Goal: Complete Application Form: Complete application form

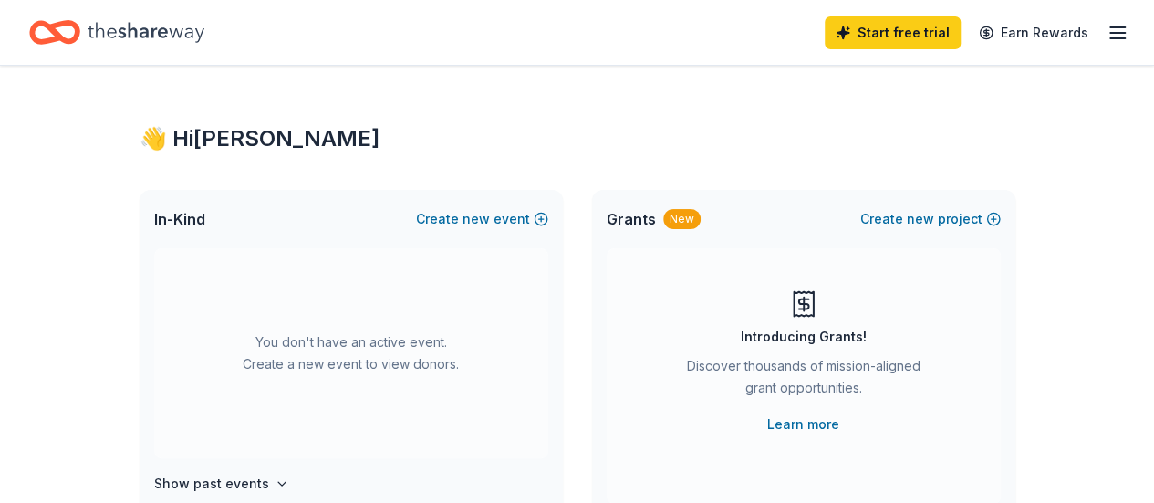
click at [1107, 29] on icon "button" at bounding box center [1118, 33] width 22 height 22
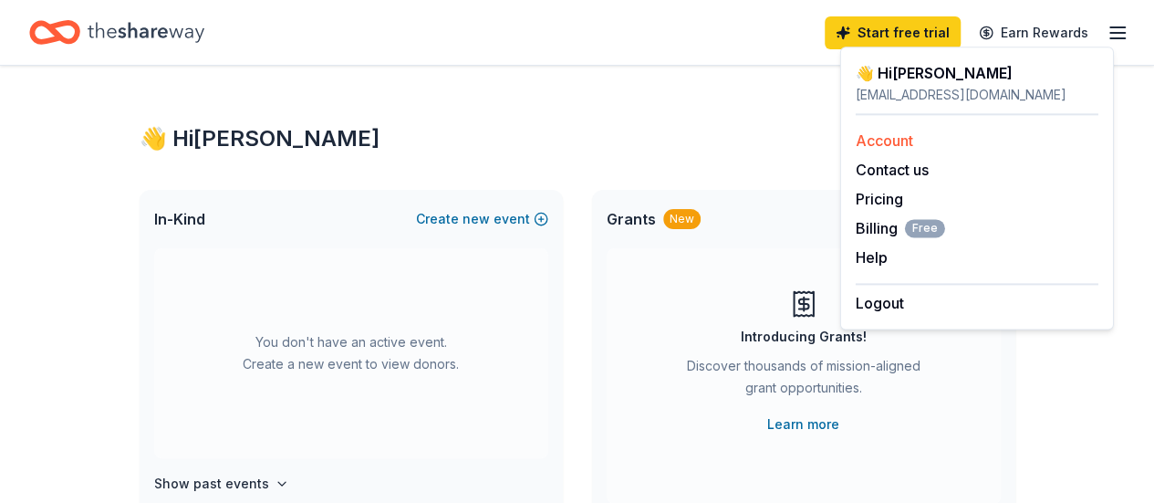
click at [890, 146] on link "Account" at bounding box center [884, 140] width 57 height 18
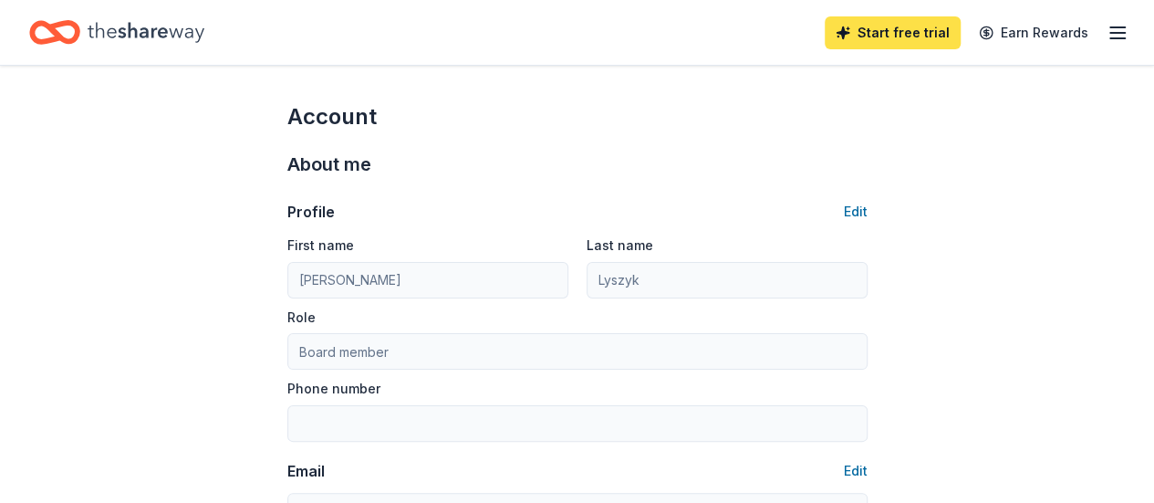
click at [895, 32] on link "Start free trial" at bounding box center [893, 32] width 136 height 33
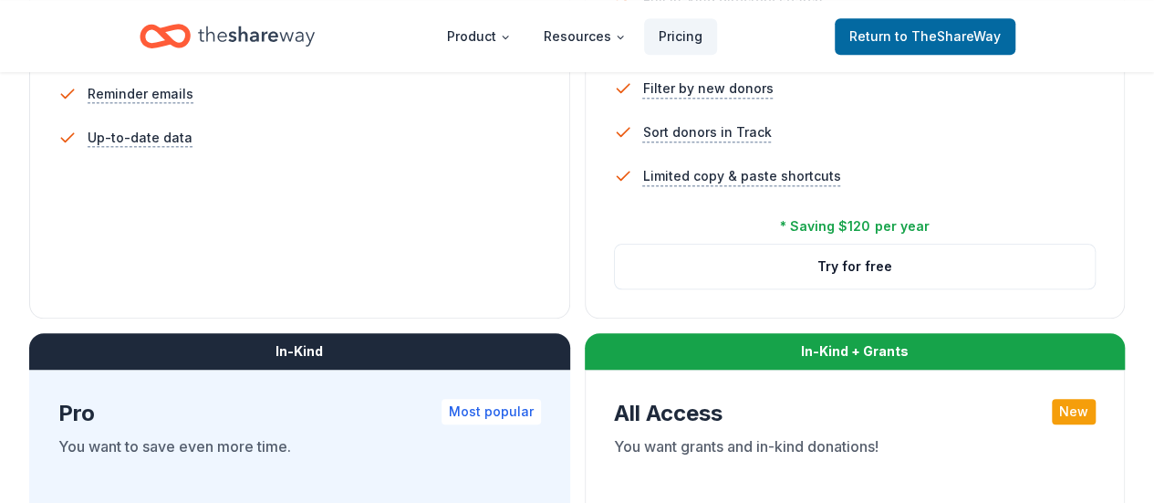
scroll to position [821, 0]
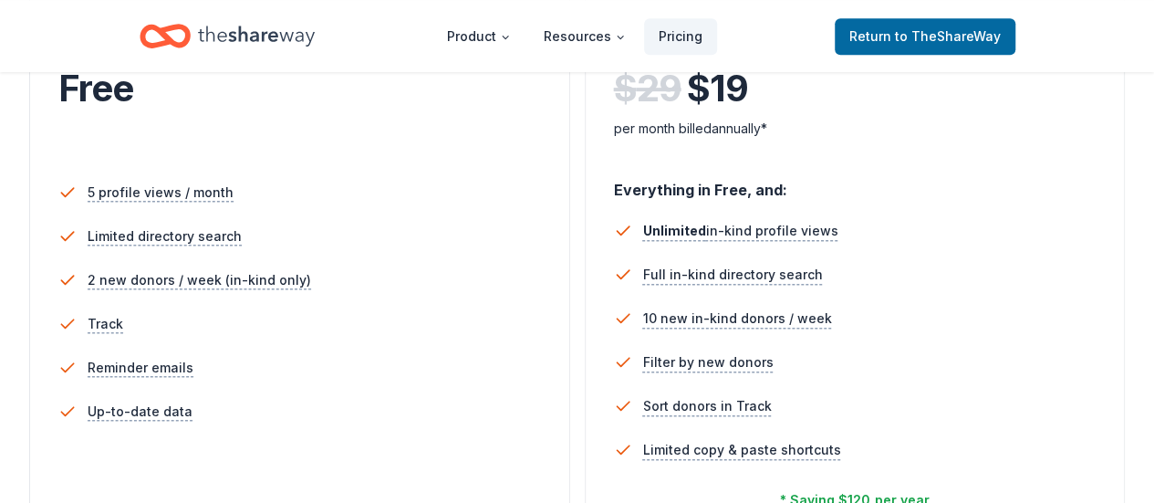
scroll to position [91, 0]
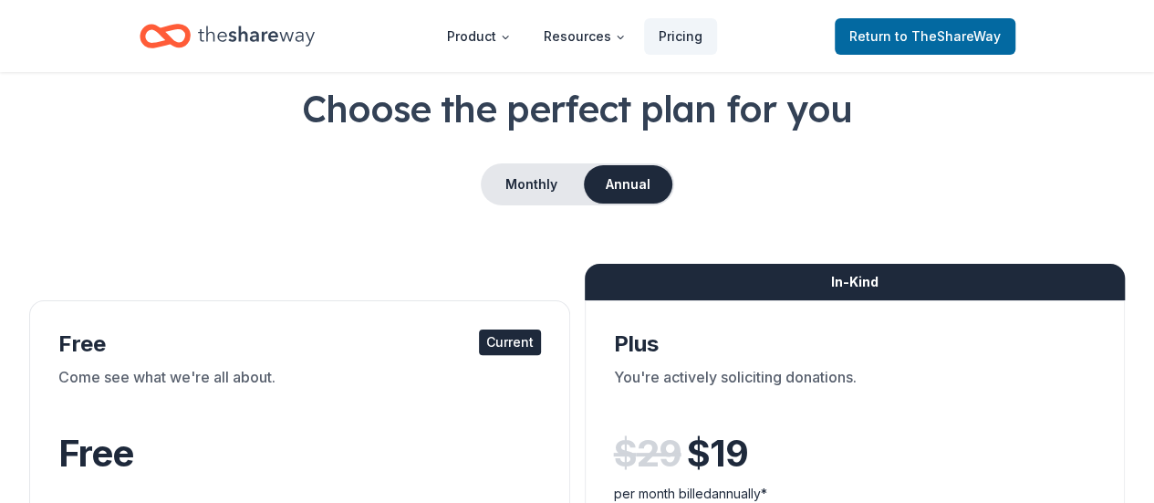
click at [945, 10] on header "Product Resources Pricing Return to TheShareWay" at bounding box center [577, 36] width 1154 height 72
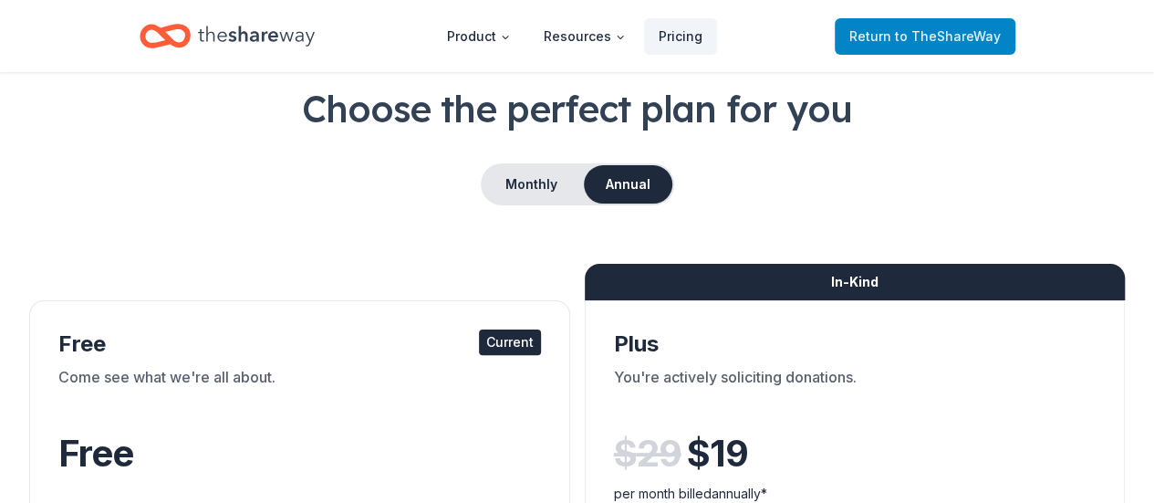
click at [907, 28] on span "to TheShareWay" at bounding box center [948, 36] width 106 height 16
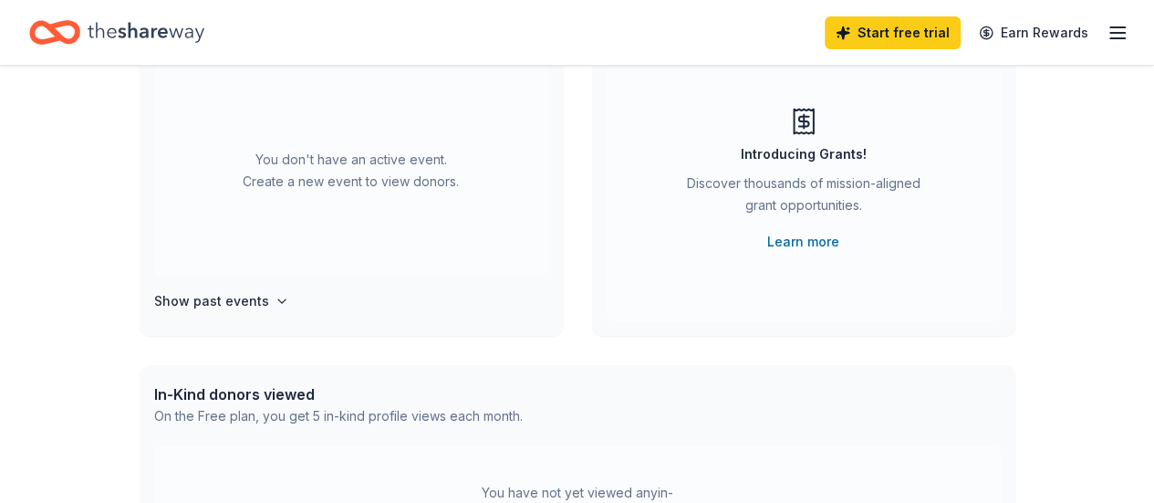
scroll to position [274, 0]
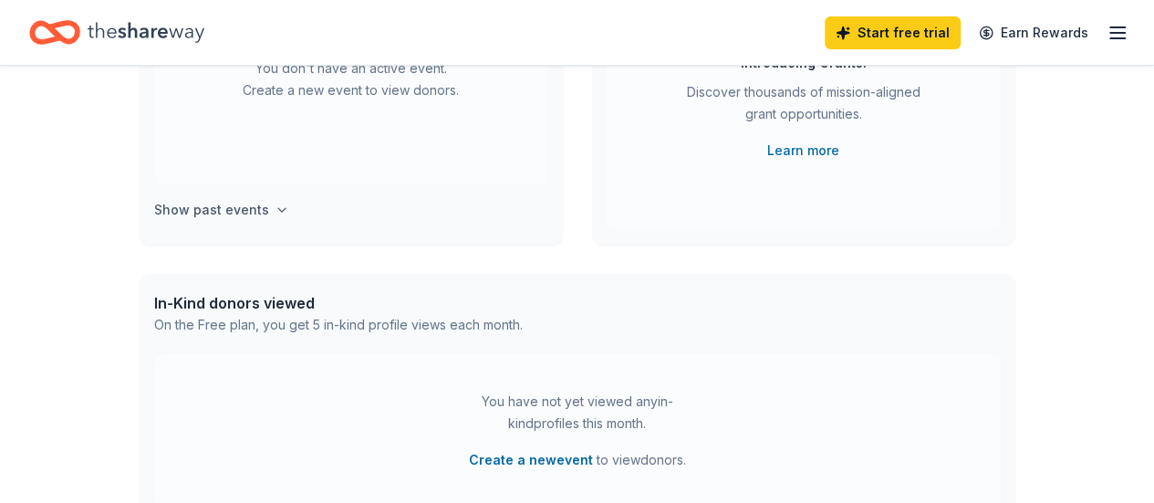
click at [245, 211] on h4 "Show past events" at bounding box center [211, 210] width 115 height 22
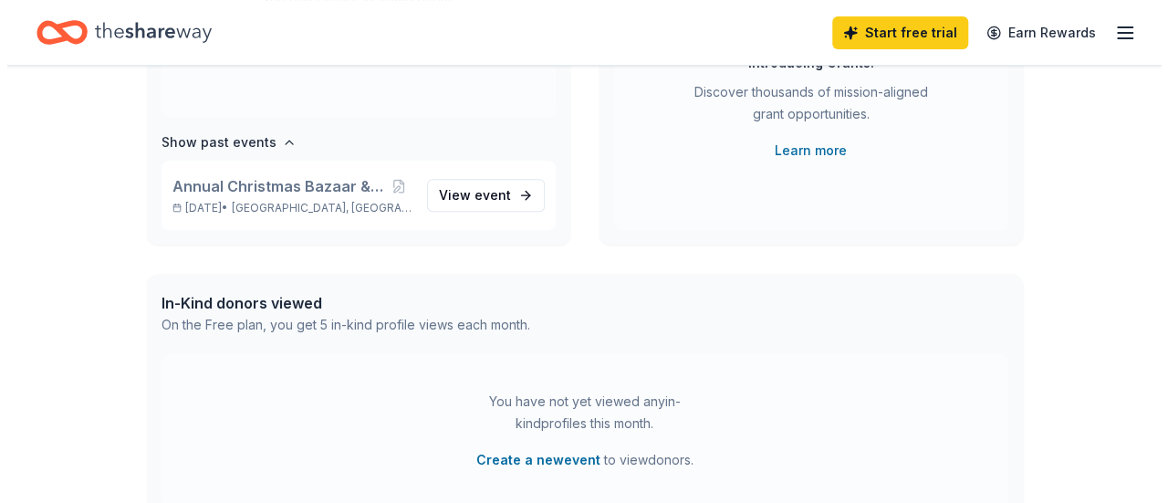
scroll to position [0, 0]
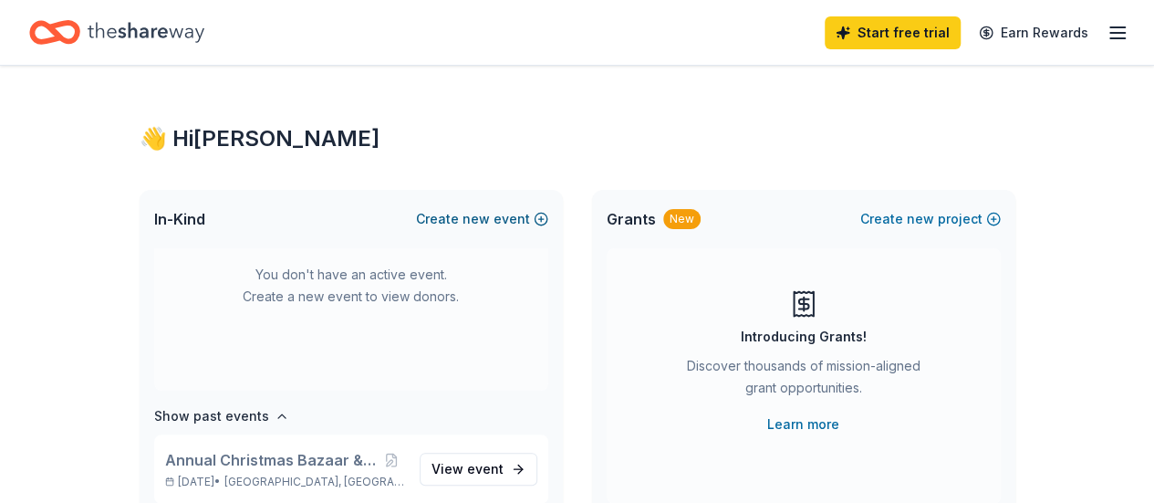
click at [478, 216] on span "new" at bounding box center [476, 219] width 27 height 22
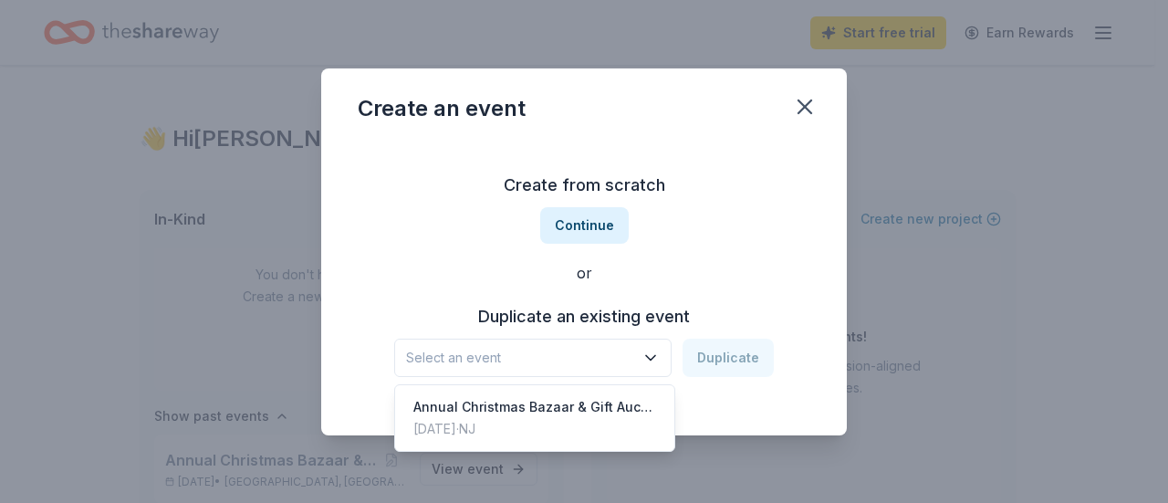
click at [563, 357] on span "Select an event" at bounding box center [520, 358] width 228 height 22
click at [557, 416] on div "Annual Christmas Bazaar & Gift Auction" at bounding box center [534, 407] width 243 height 22
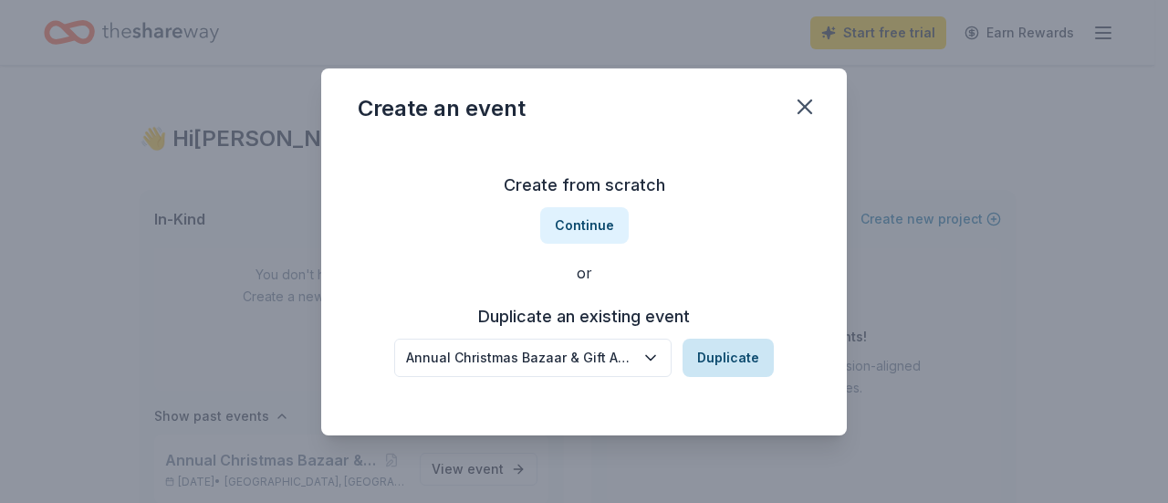
click at [735, 351] on button "Duplicate" at bounding box center [727, 357] width 91 height 38
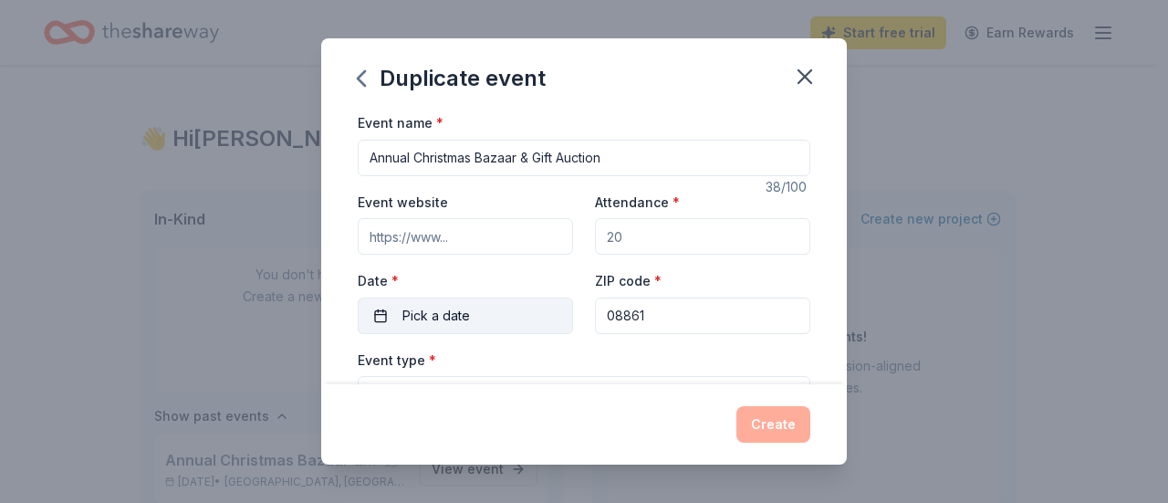
click at [511, 324] on button "Pick a date" at bounding box center [465, 315] width 215 height 36
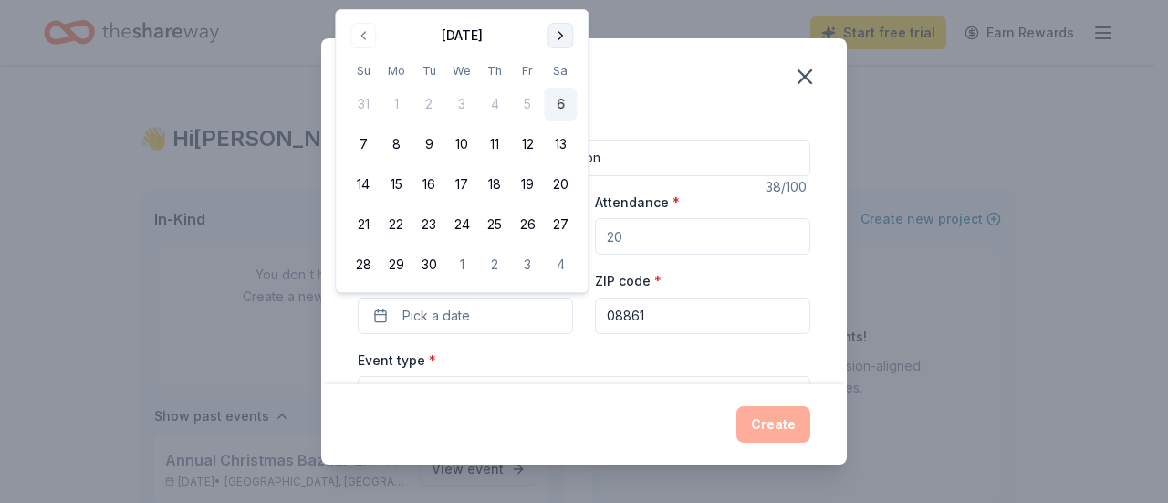
click at [563, 44] on button "Go to next month" at bounding box center [560, 36] width 26 height 26
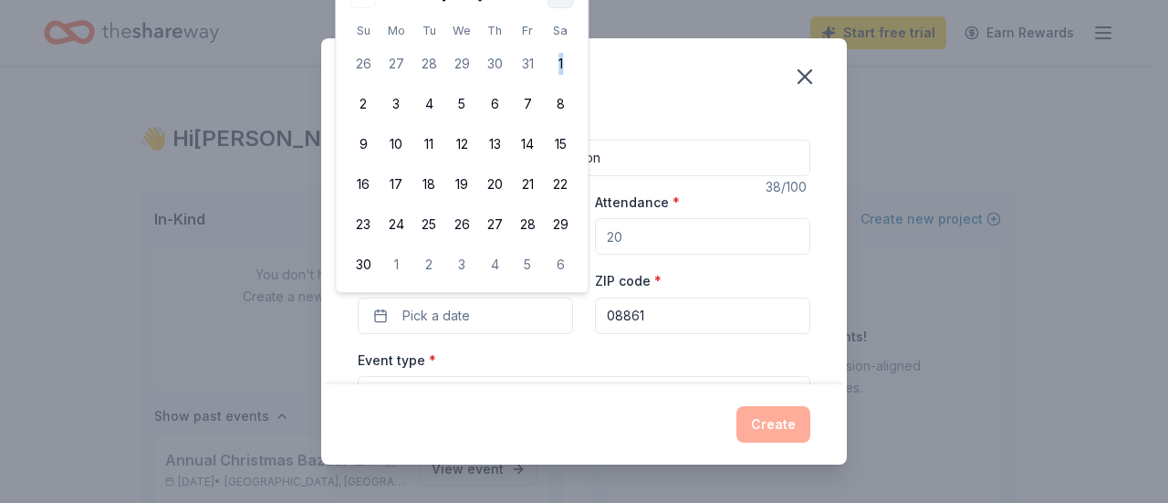
click at [563, 44] on tbody "26 27 28 29 30 31 1 2 3 4 5 6 7 8 9 10 11 12 13 14 15 16 17 18 19 20 21 22 23 2…" at bounding box center [462, 160] width 230 height 241
click at [359, 145] on button "7" at bounding box center [363, 144] width 33 height 33
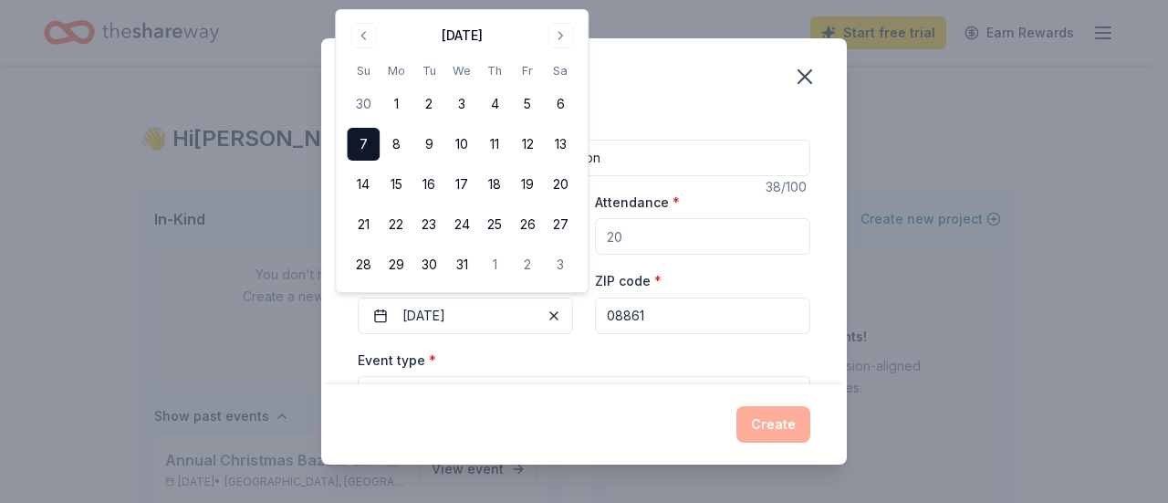
click at [816, 282] on div "Event name * Annual Christmas Bazaar & Gift Auction 38 /100 Event website Atten…" at bounding box center [584, 247] width 526 height 273
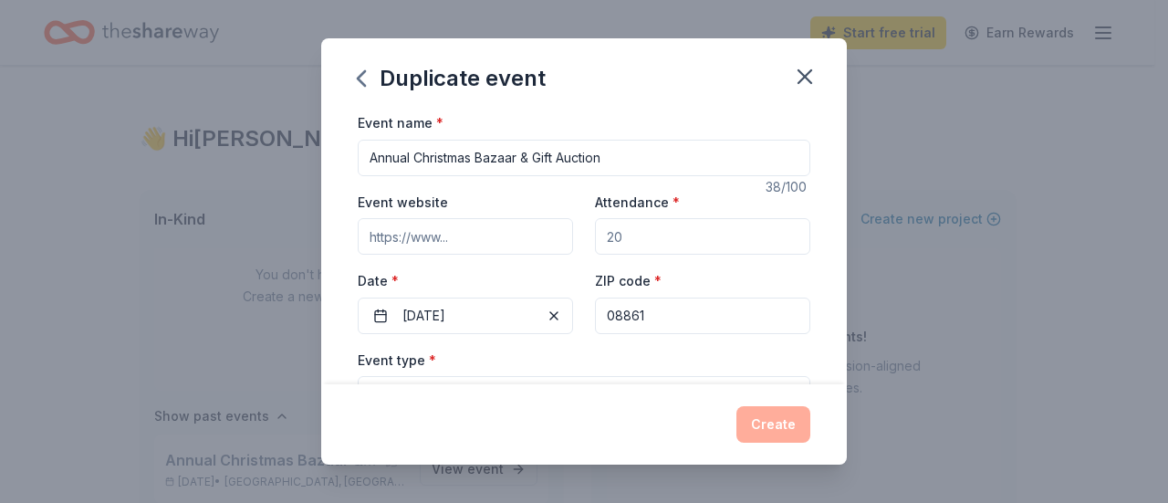
scroll to position [182, 0]
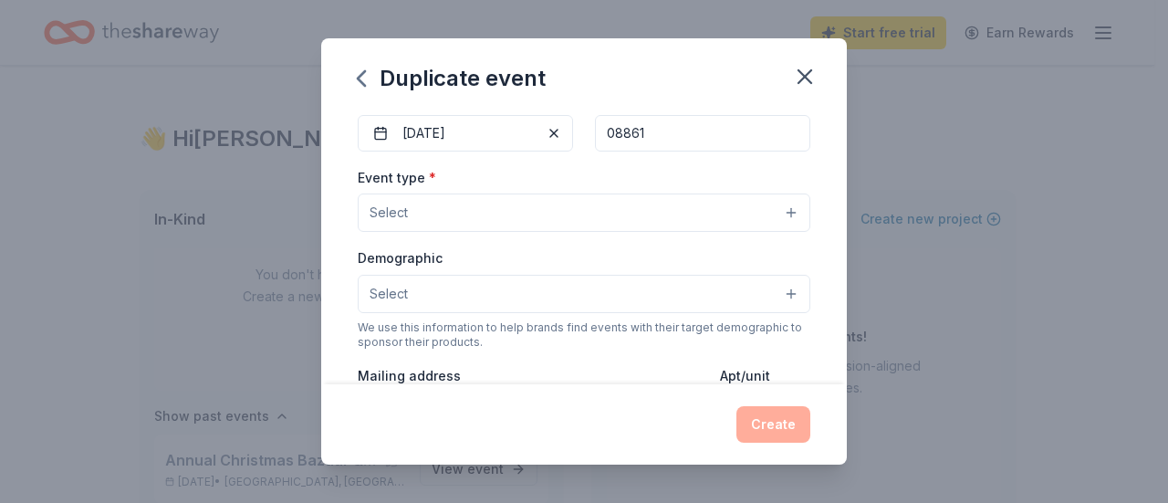
click at [557, 212] on button "Select" at bounding box center [584, 212] width 453 height 38
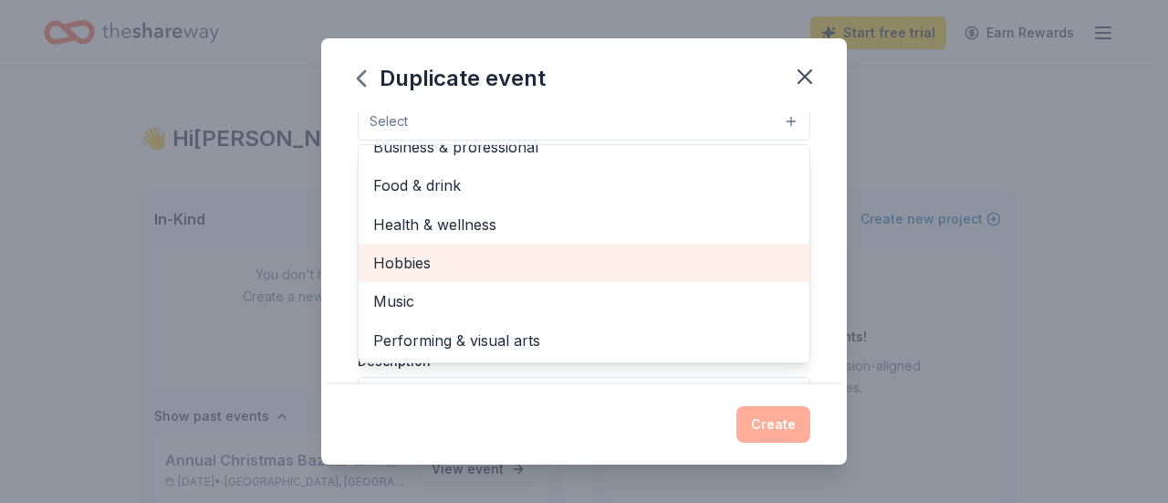
scroll to position [0, 0]
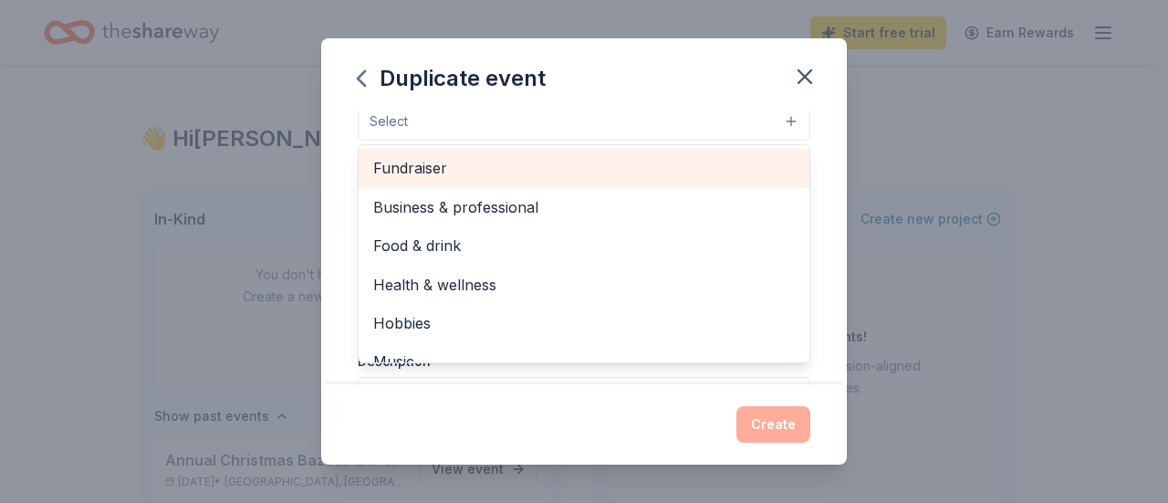
click at [526, 161] on span "Fundraiser" at bounding box center [584, 168] width 422 height 24
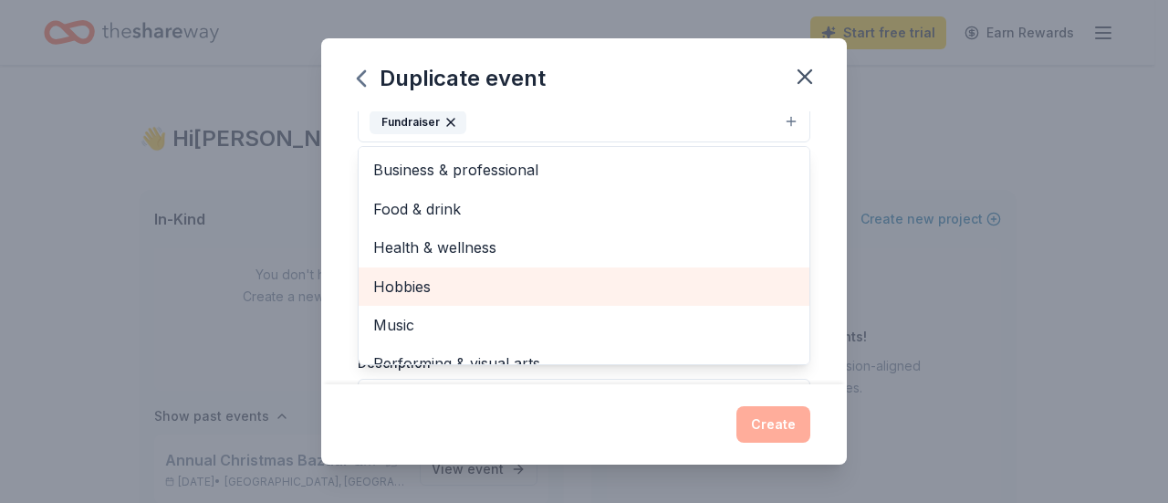
scroll to position [21, 0]
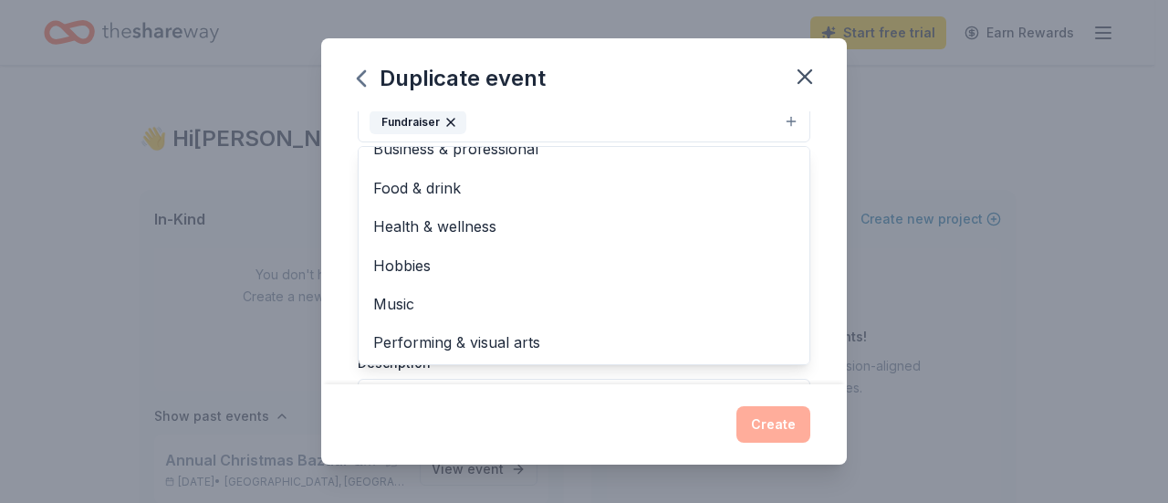
click at [819, 273] on div "Event name * Annual Christmas Bazaar & Gift Auction 38 /100 Event website Atten…" at bounding box center [584, 247] width 526 height 273
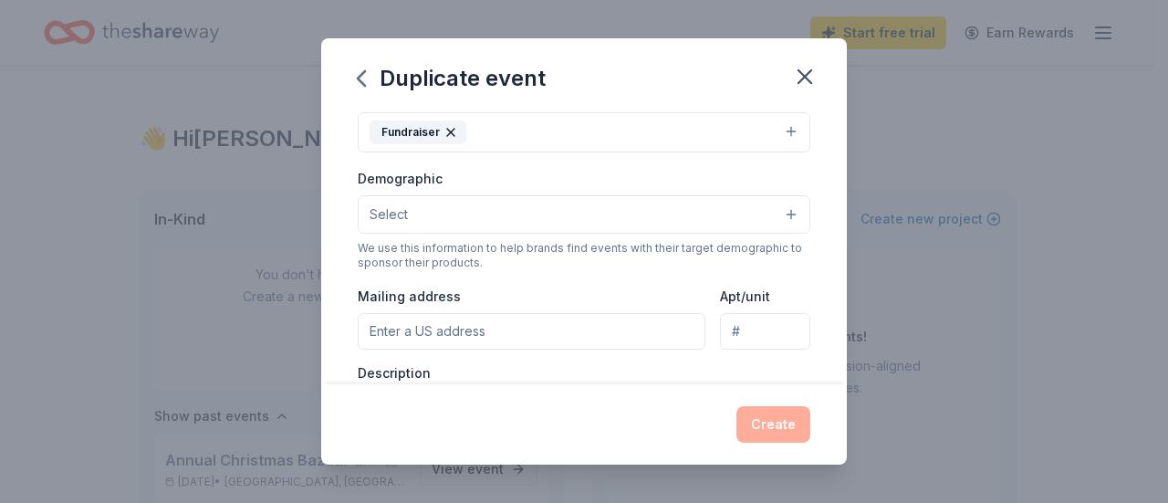
click at [478, 211] on button "Select" at bounding box center [584, 214] width 453 height 38
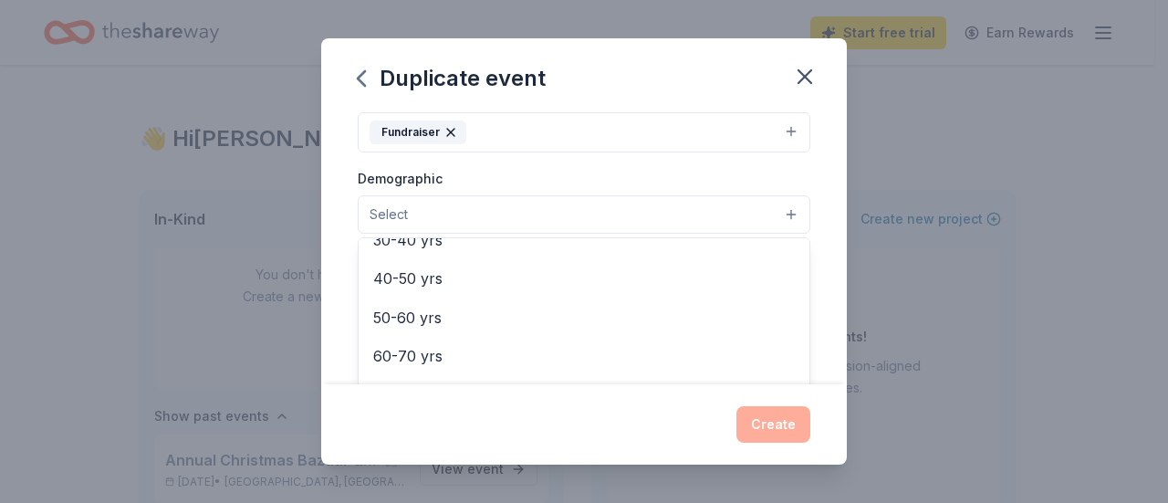
scroll to position [109, 0]
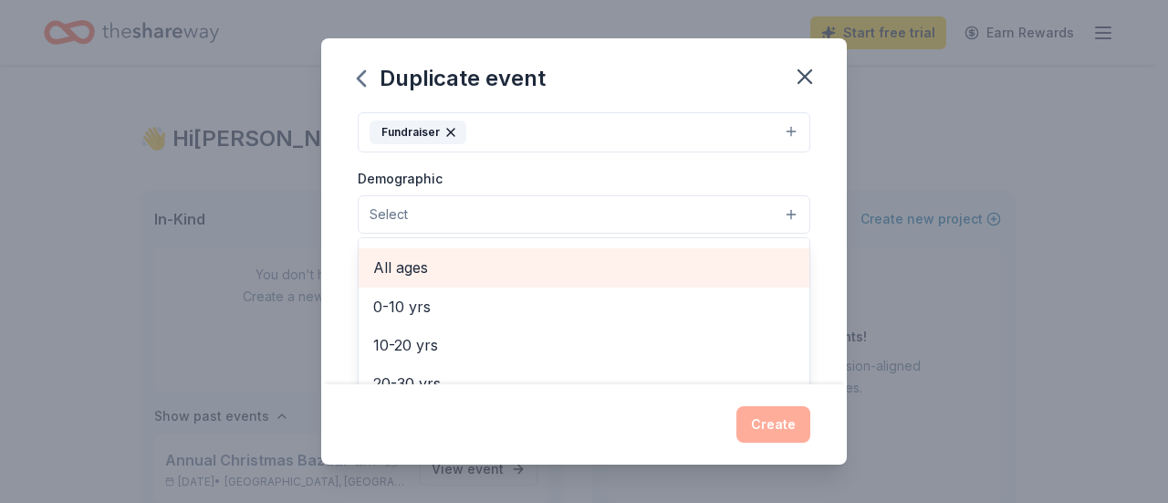
click at [416, 272] on span "All ages" at bounding box center [584, 267] width 422 height 24
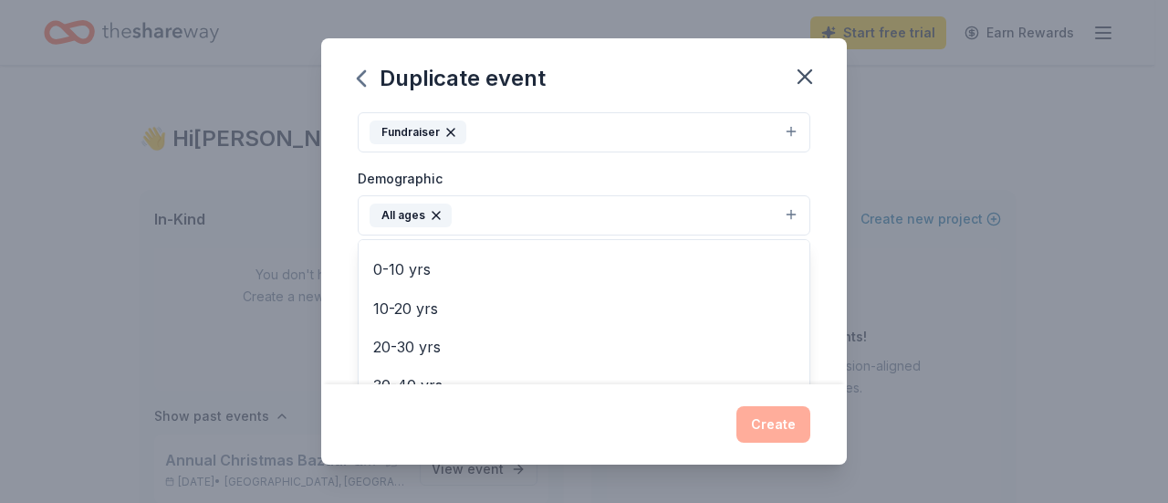
click at [810, 307] on div "Event name * Annual Christmas Bazaar & Gift Auction 38 /100 Event website Atten…" at bounding box center [584, 247] width 526 height 273
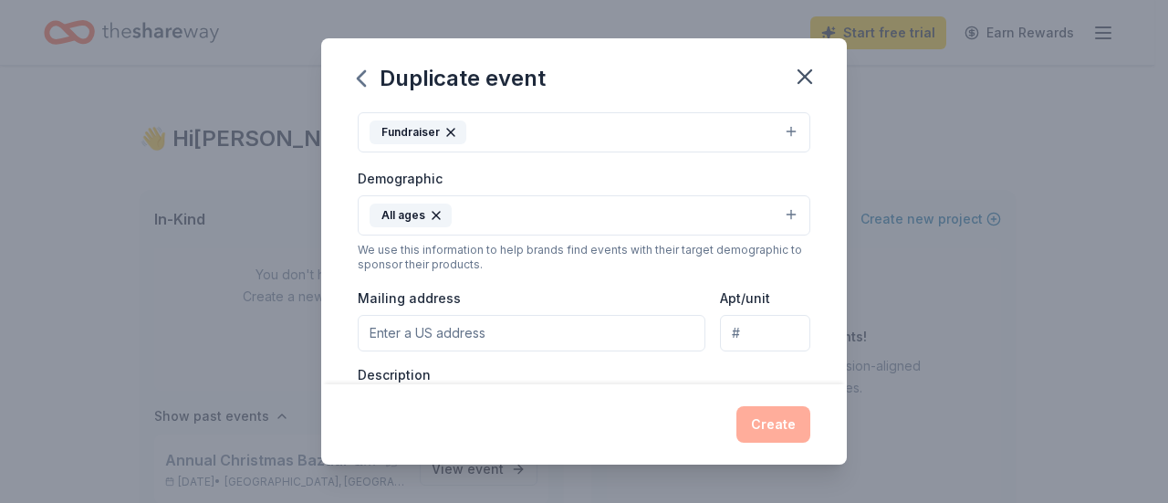
click at [450, 335] on input "Mailing address" at bounding box center [532, 333] width 348 height 36
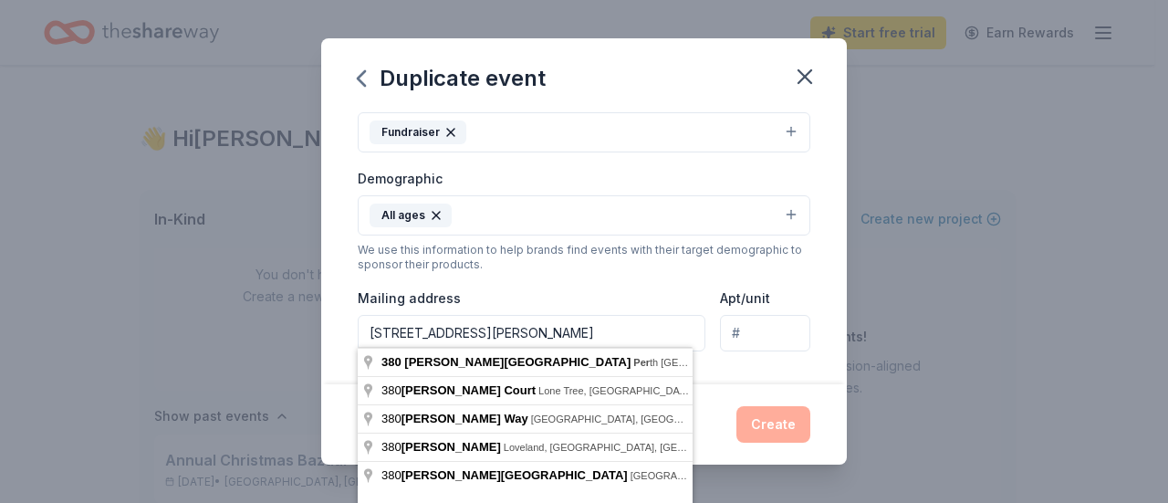
type input "380 Meredith Street, Perth Amboy, NJ, 08861"
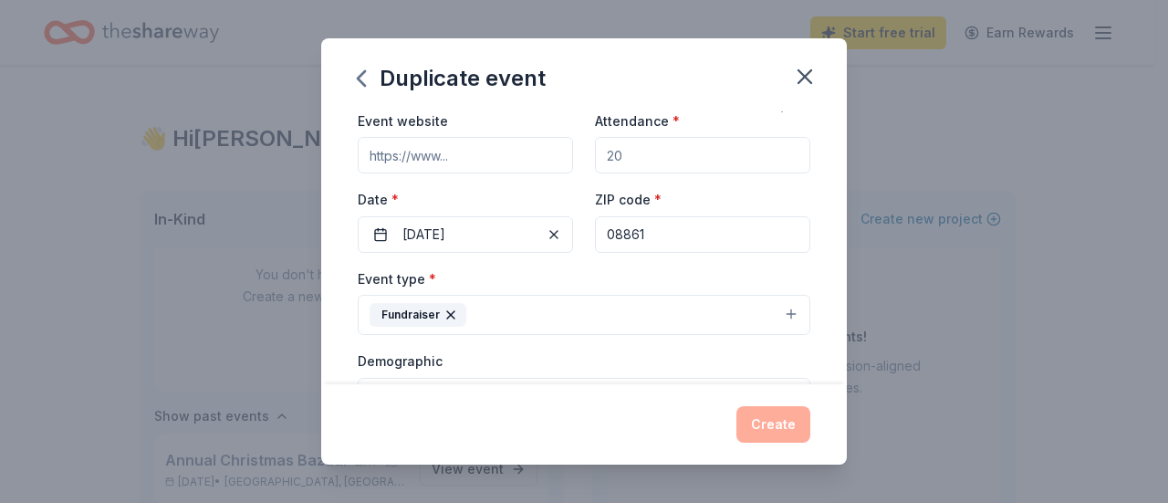
scroll to position [0, 0]
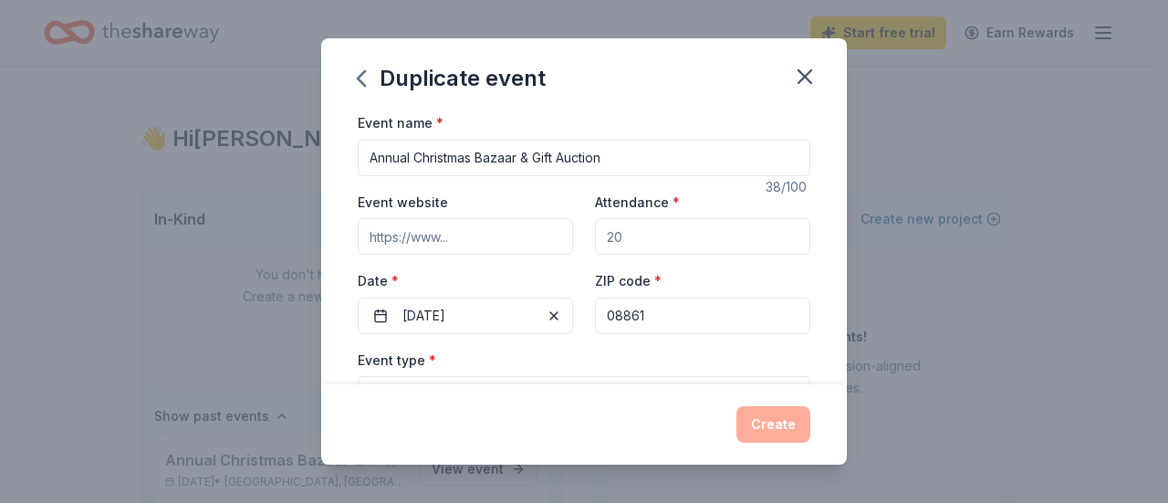
click at [511, 247] on input "Event website" at bounding box center [465, 236] width 215 height 36
paste input "https://assumptioncatholicschool.n"
click at [461, 221] on input "https://assumptioncatholicschool.n" at bounding box center [465, 236] width 215 height 36
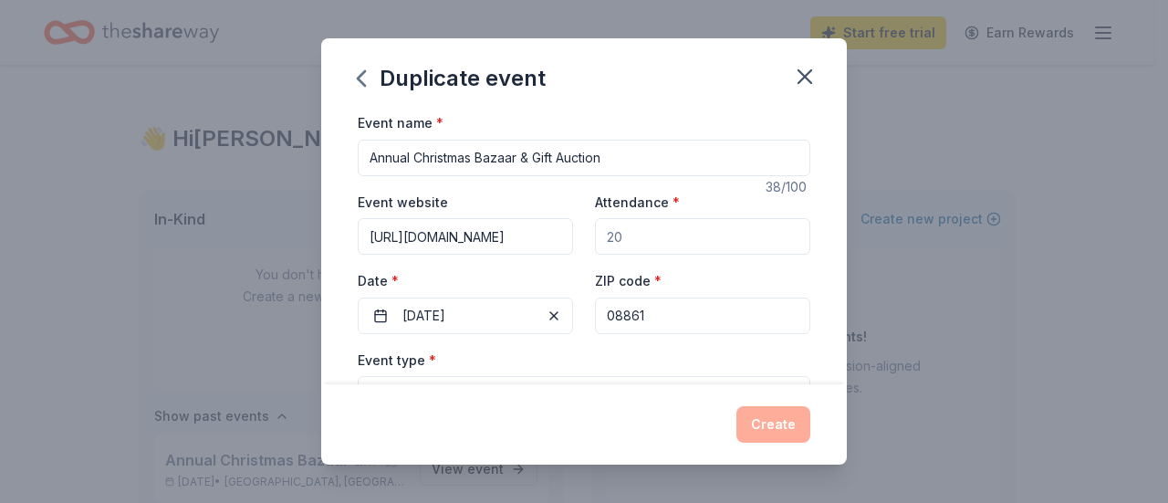
type input "[URL][DOMAIN_NAME]"
click at [657, 233] on input "Attendance *" at bounding box center [702, 236] width 215 height 36
type input "3"
type input "4"
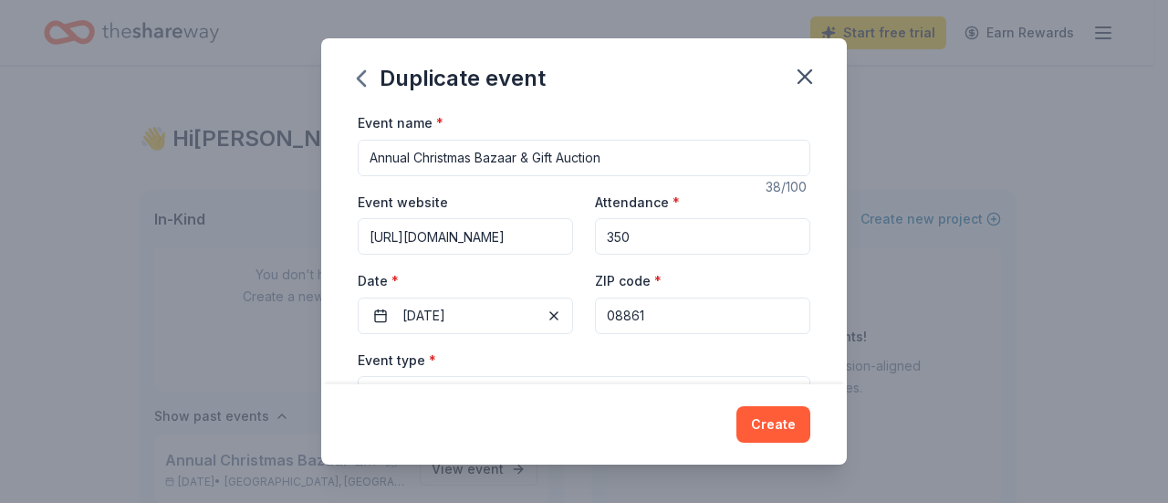
type input "350"
click at [804, 267] on div "Event name * Annual Christmas Bazaar & Gift Auction 38 /100 Event website https…" at bounding box center [584, 247] width 526 height 273
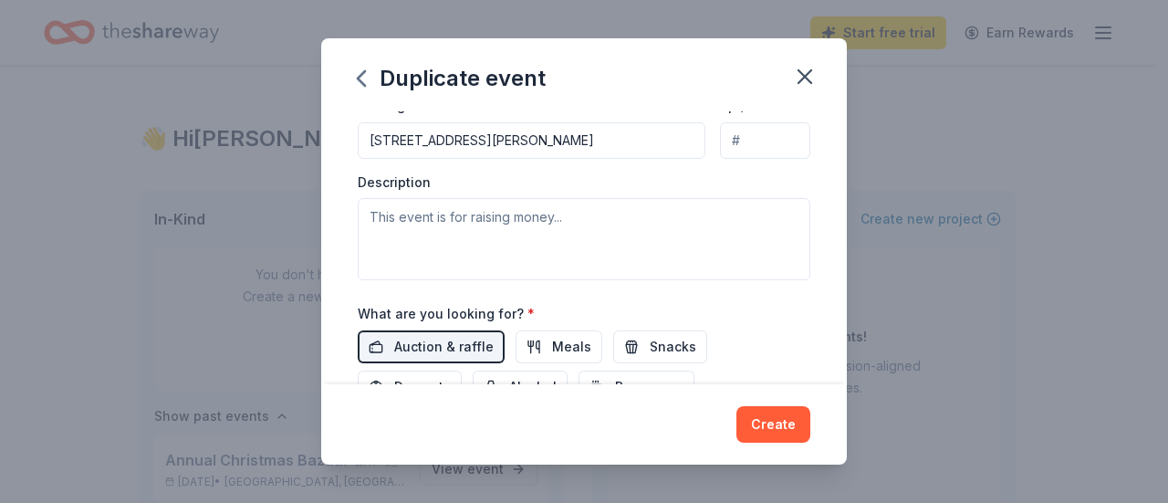
scroll to position [547, 0]
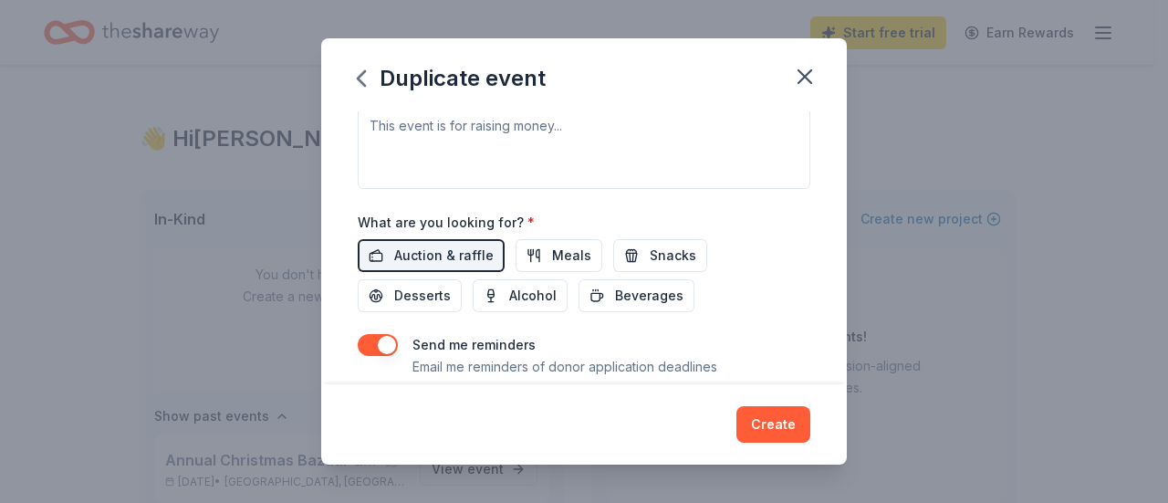
click at [372, 343] on button "button" at bounding box center [378, 345] width 40 height 22
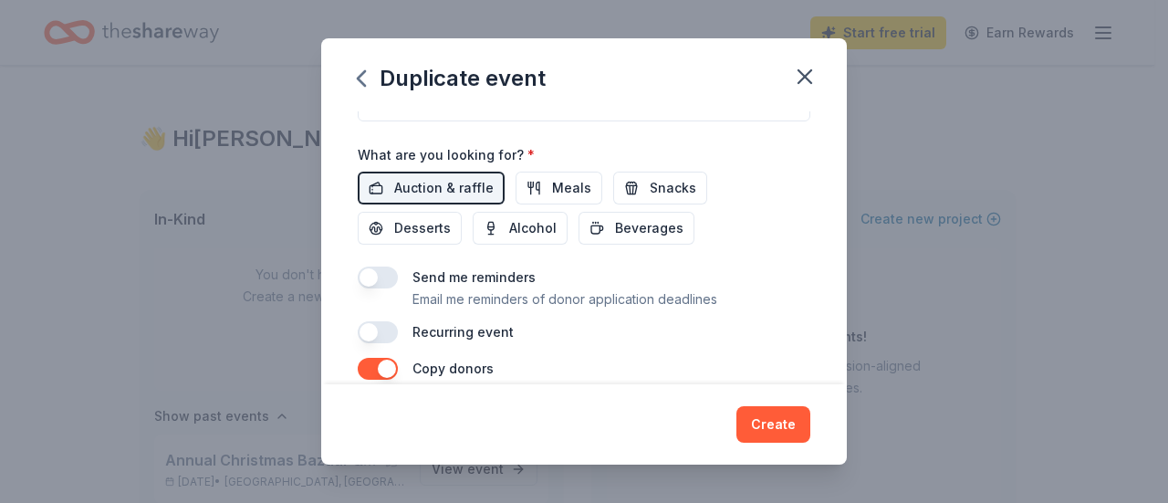
scroll to position [432, 0]
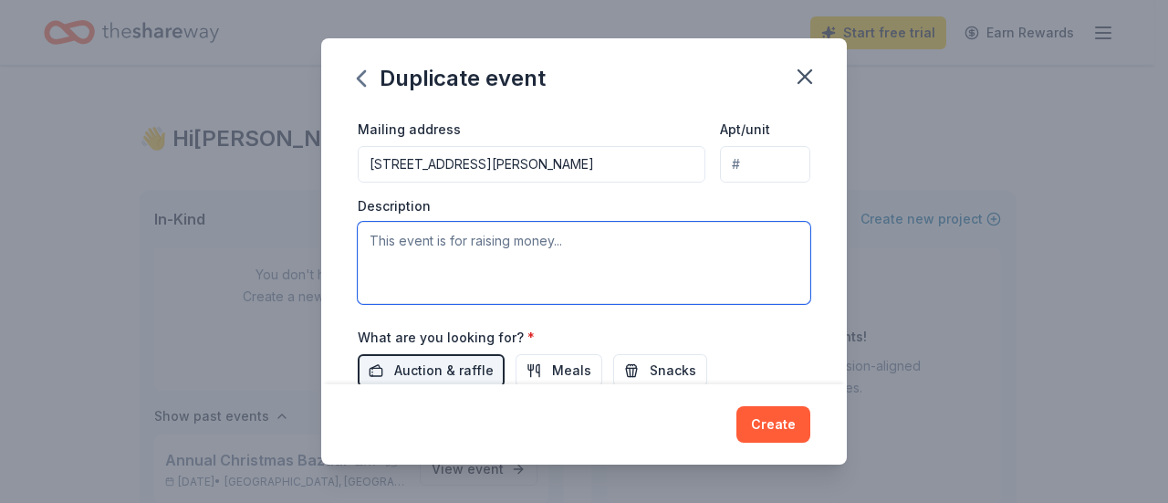
click at [475, 242] on textarea at bounding box center [584, 263] width 453 height 82
click at [567, 256] on textarea at bounding box center [584, 263] width 453 height 82
paste textarea "While the school year may have just started, we are excited to begin preparatio…"
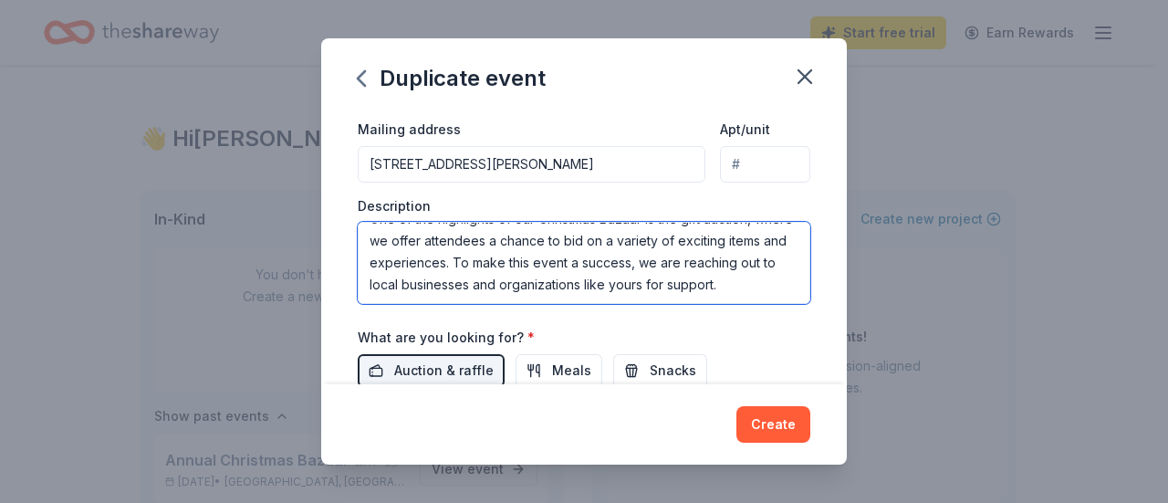
scroll to position [0, 0]
drag, startPoint x: 367, startPoint y: 234, endPoint x: 749, endPoint y: 231, distance: 382.3
click at [749, 231] on textarea "While the school year may have just started, we are excited to begin preparatio…" at bounding box center [584, 263] width 453 height 82
click at [746, 240] on textarea "While the school year may have just started, we are excited to begin preparatio…" at bounding box center [584, 263] width 453 height 82
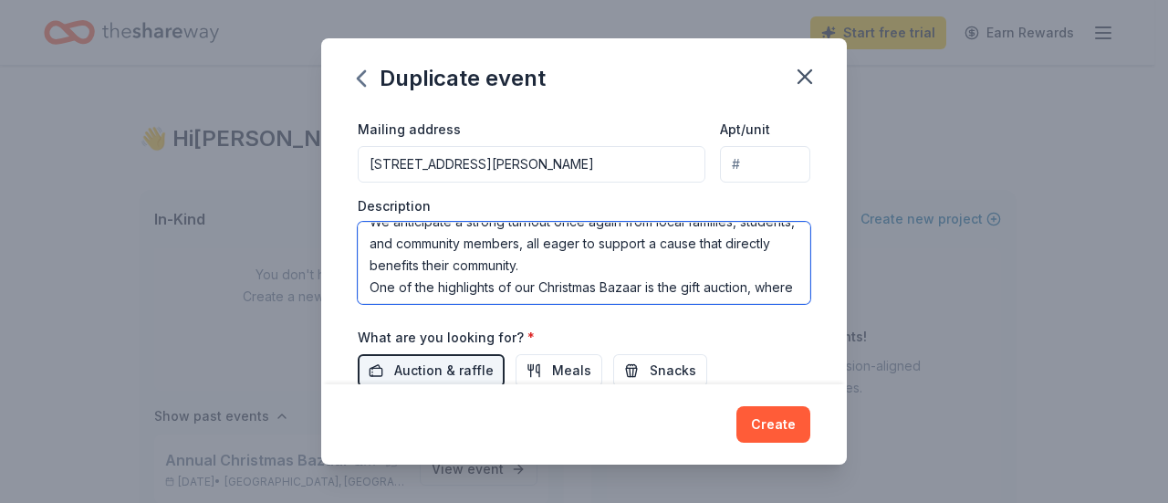
scroll to position [134, 0]
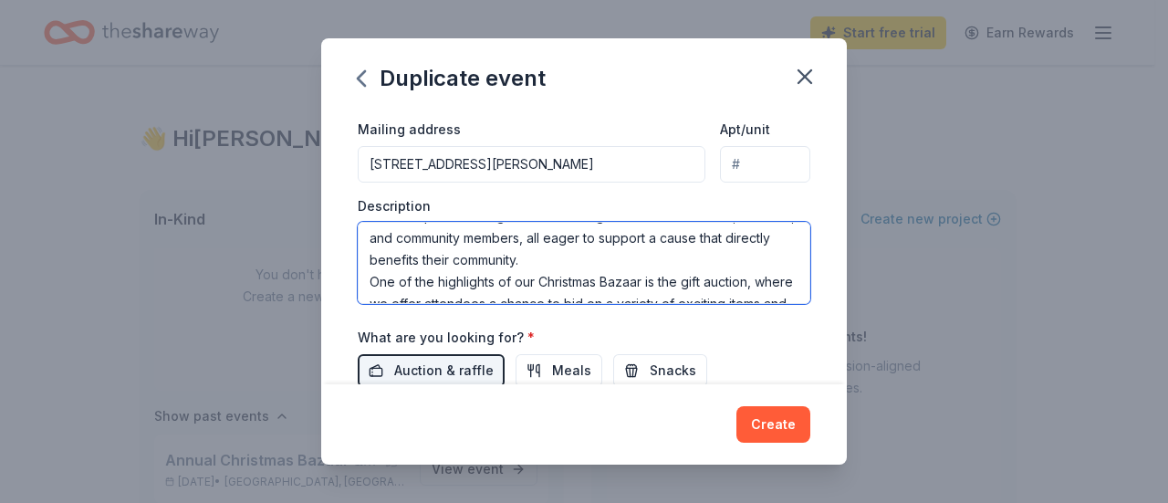
drag, startPoint x: 677, startPoint y: 255, endPoint x: 567, endPoint y: 267, distance: 110.2
click at [567, 267] on textarea "While the school year may have just started, we are excited to begin preparatio…" at bounding box center [584, 263] width 453 height 82
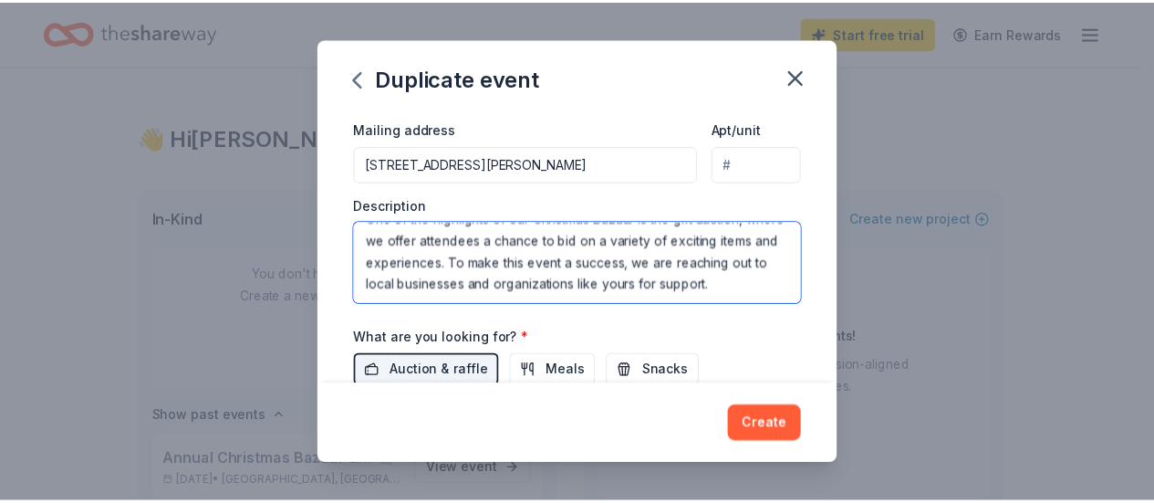
scroll to position [524, 0]
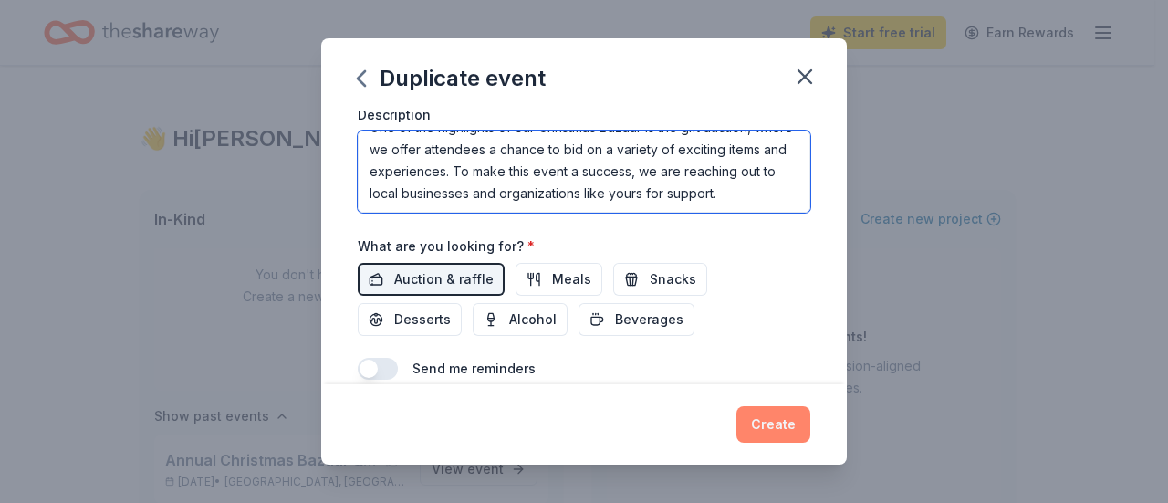
type textarea "While the school year may have just started, we are excited to begin preparatio…"
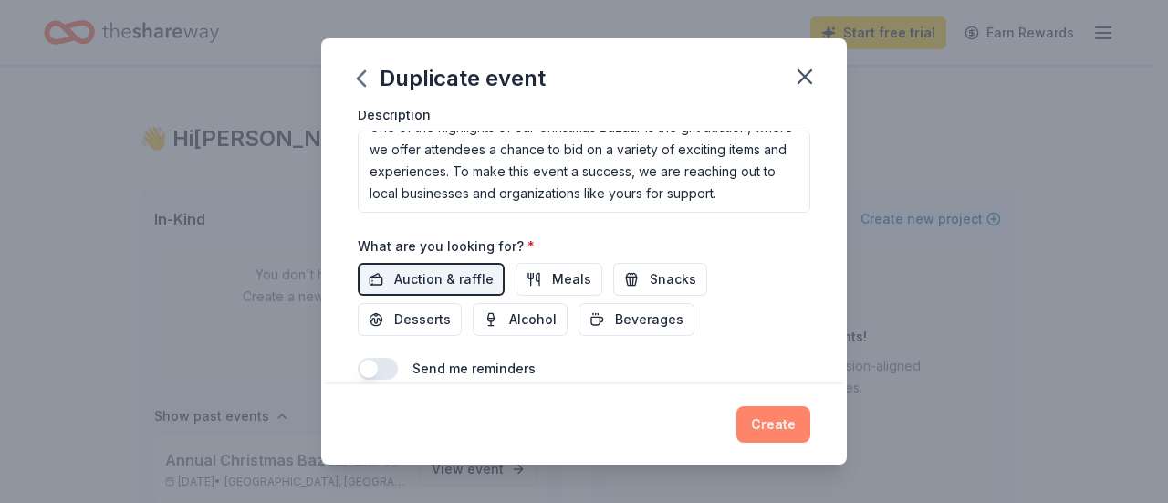
click at [761, 427] on button "Create" at bounding box center [773, 424] width 74 height 36
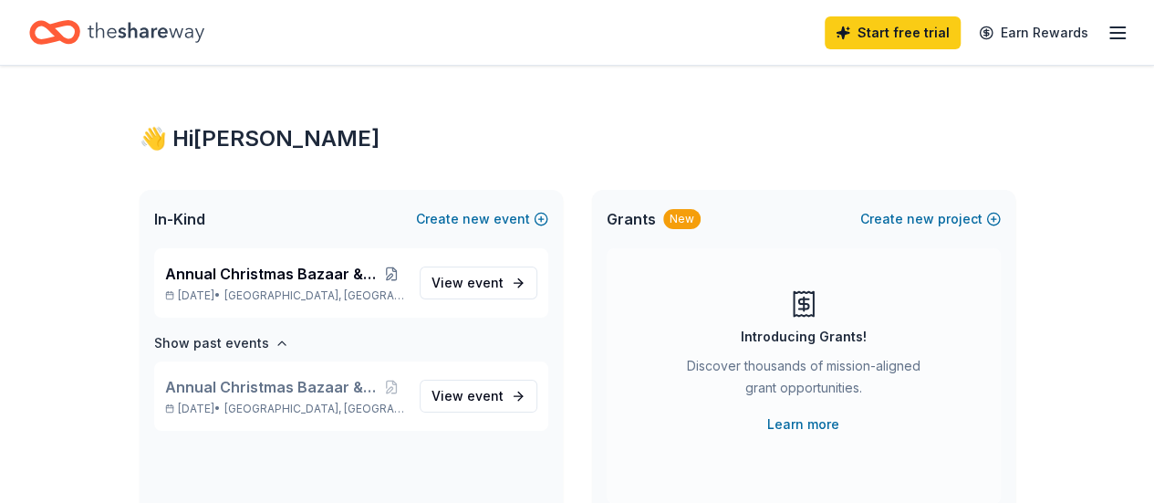
scroll to position [0, 0]
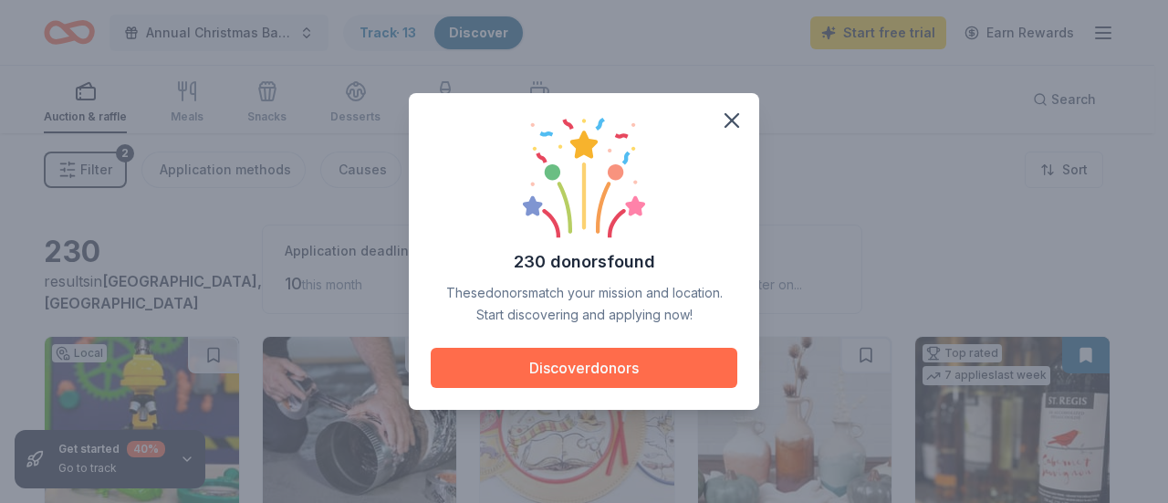
click at [567, 374] on button "Discover donors" at bounding box center [584, 368] width 307 height 40
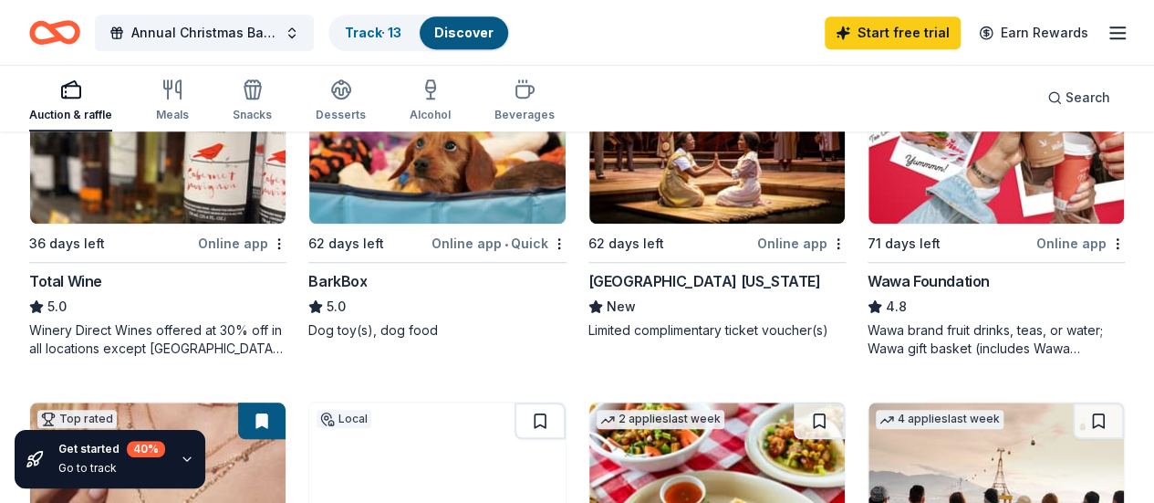
scroll to position [547, 0]
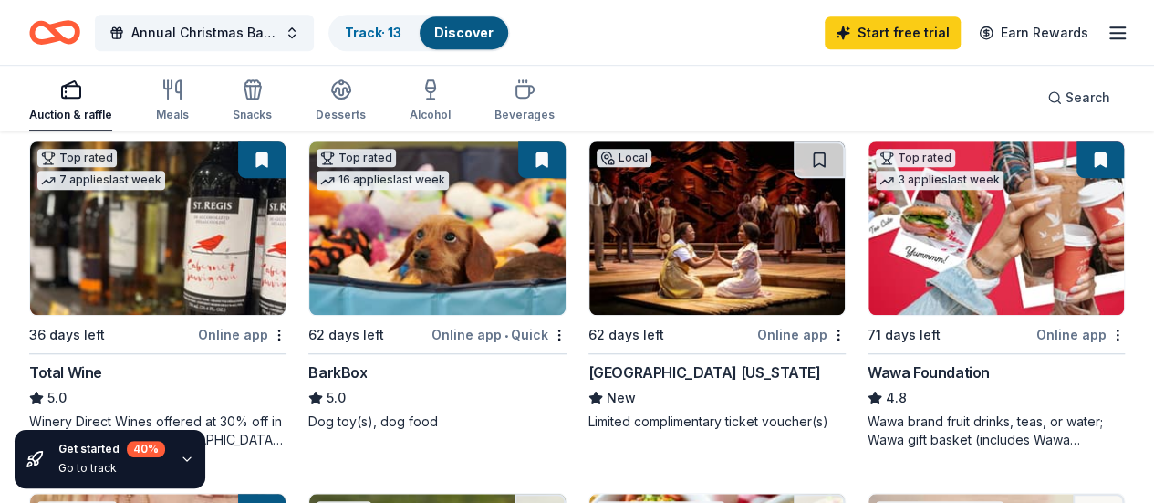
click at [1036, 330] on div "Online app" at bounding box center [1080, 334] width 89 height 23
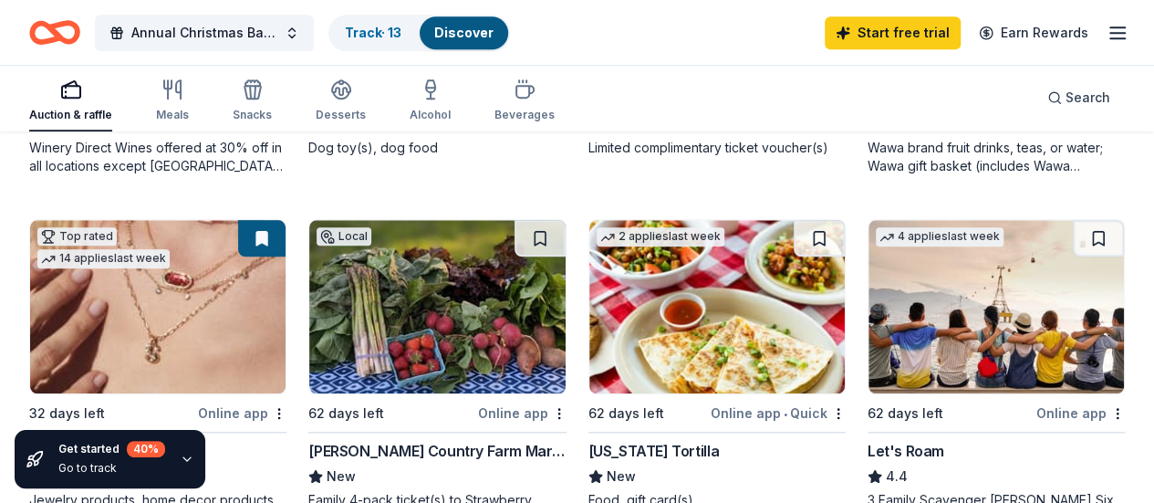
scroll to position [912, 0]
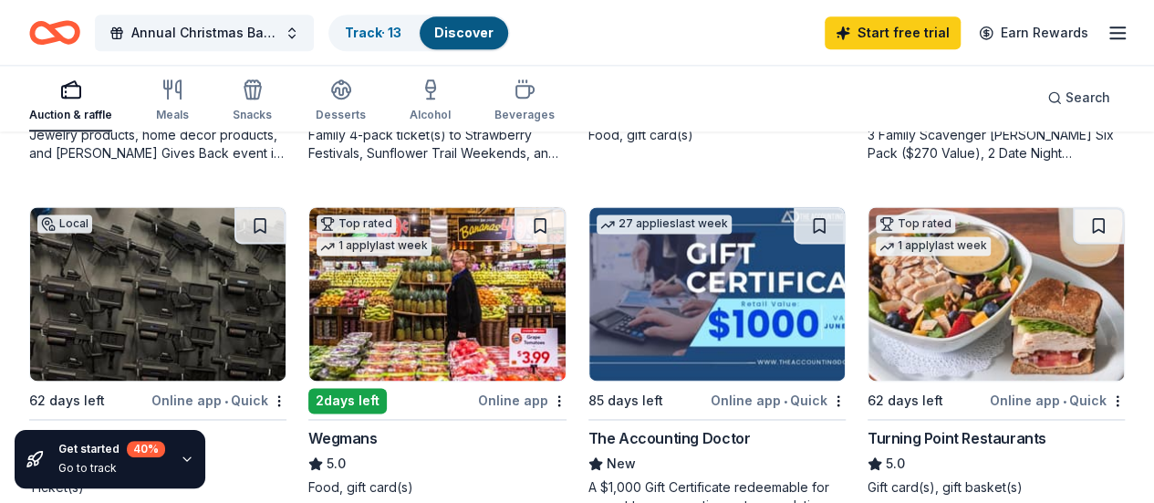
scroll to position [1277, 0]
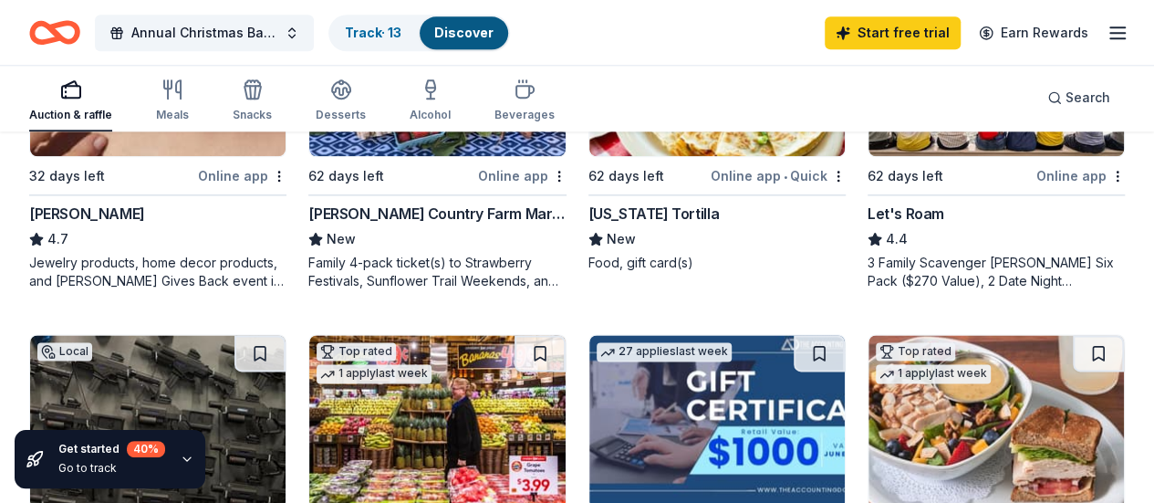
scroll to position [1241, 0]
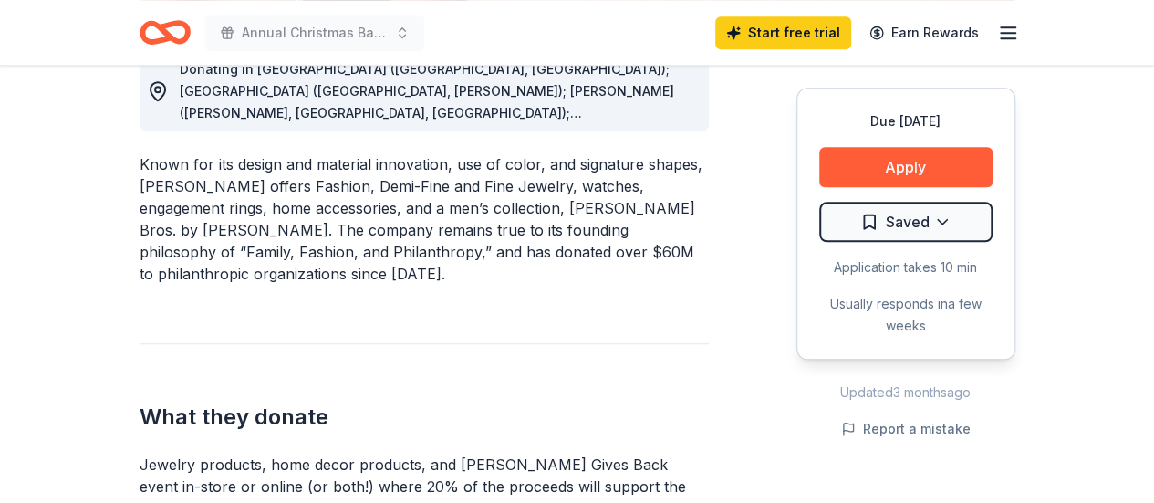
scroll to position [456, 0]
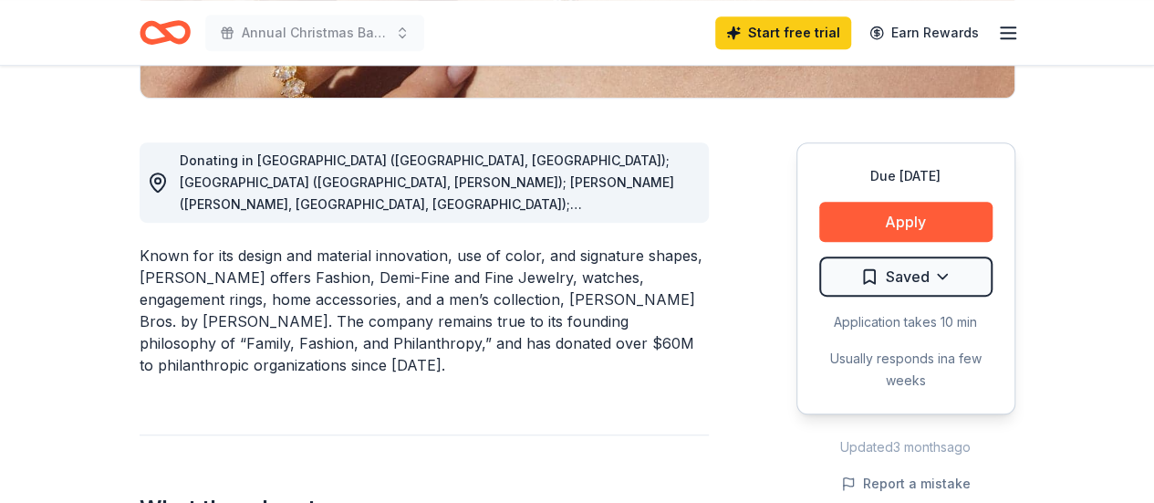
click at [615, 199] on span "Donating in [GEOGRAPHIC_DATA] ([GEOGRAPHIC_DATA], [GEOGRAPHIC_DATA]); [GEOGRAPH…" at bounding box center [427, 389] width 495 height 475
click at [685, 212] on div "Donating in AL (Birmingham, Huntsville); AR (Little Rock, Rogers); AZ (Chandler…" at bounding box center [437, 183] width 515 height 66
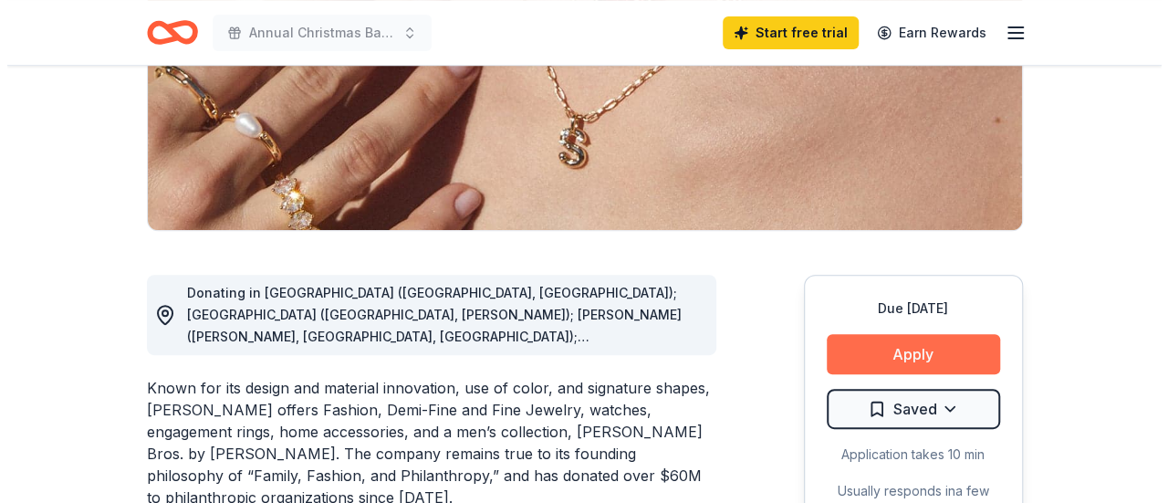
scroll to position [506, 0]
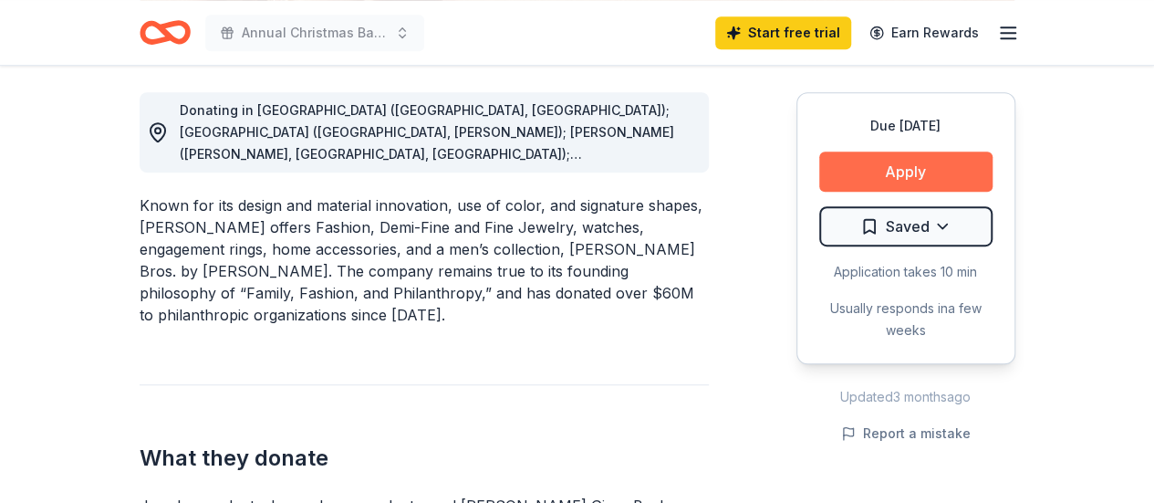
click at [956, 169] on button "Apply" at bounding box center [905, 171] width 173 height 40
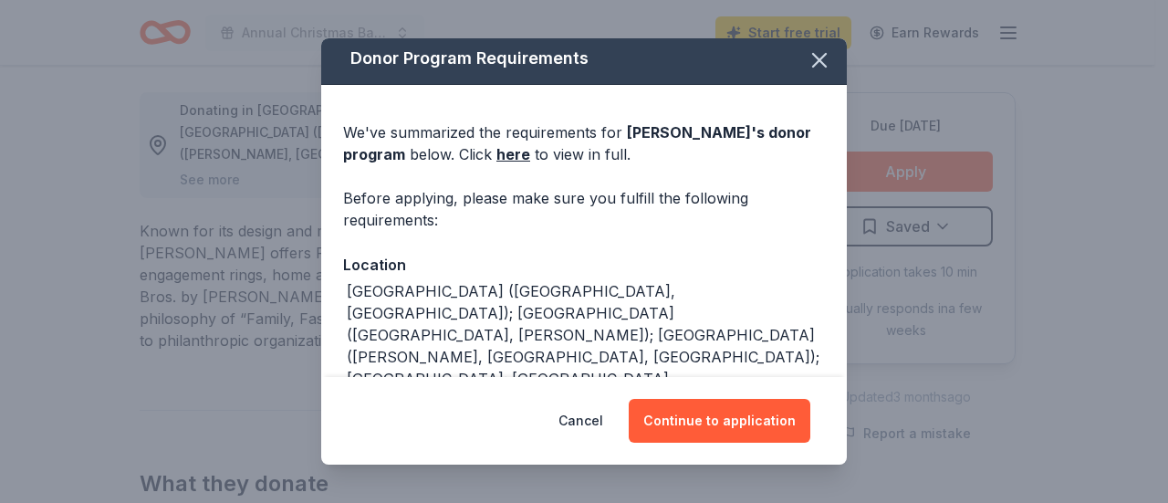
scroll to position [0, 0]
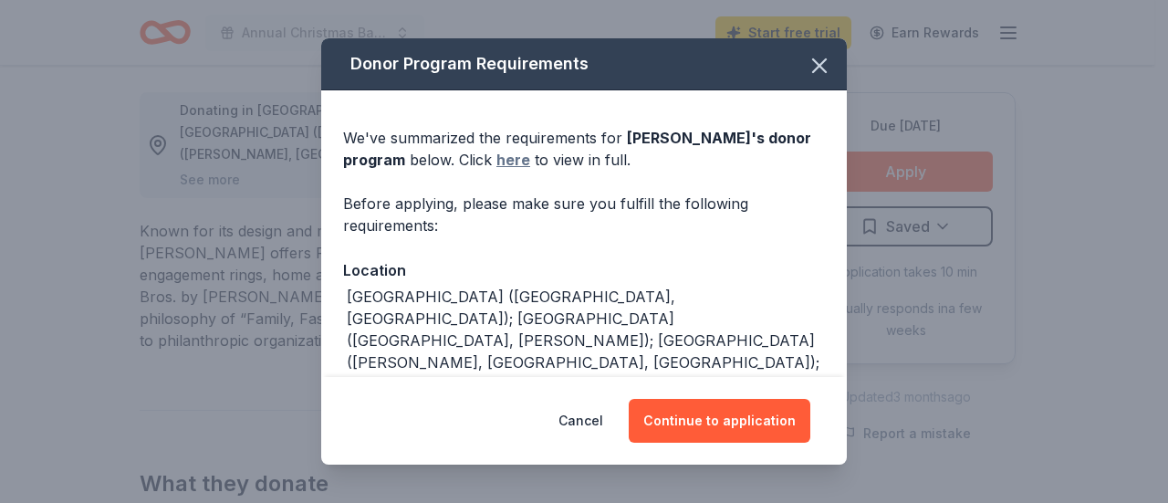
click at [518, 164] on link "here" at bounding box center [513, 160] width 34 height 22
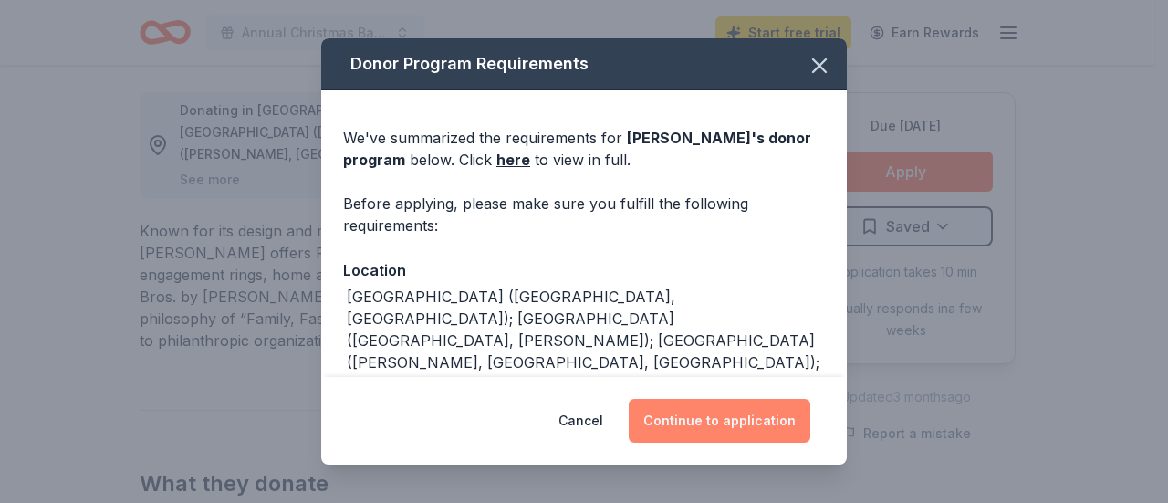
click at [673, 421] on button "Continue to application" at bounding box center [720, 421] width 182 height 44
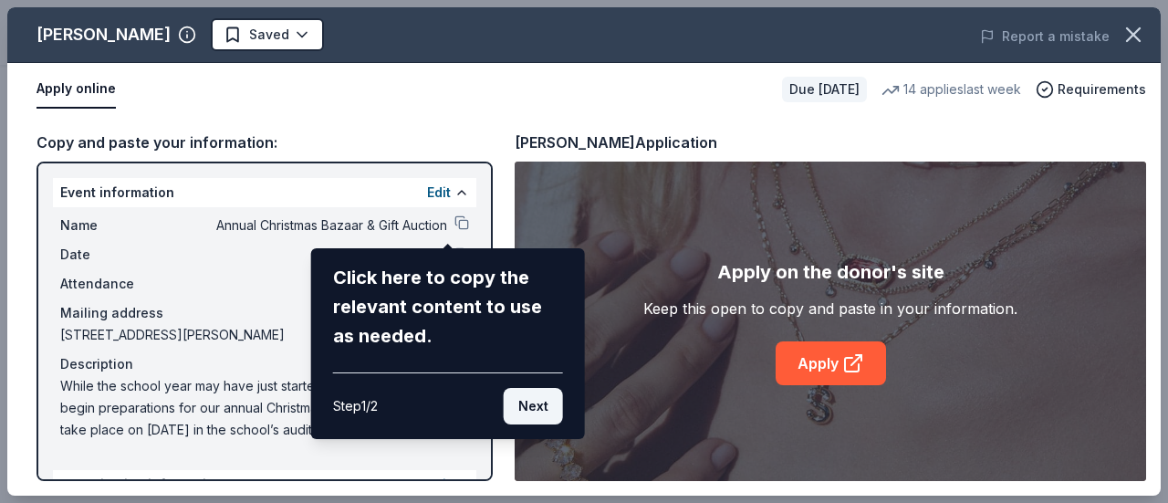
click at [519, 412] on button "Next" at bounding box center [533, 406] width 59 height 36
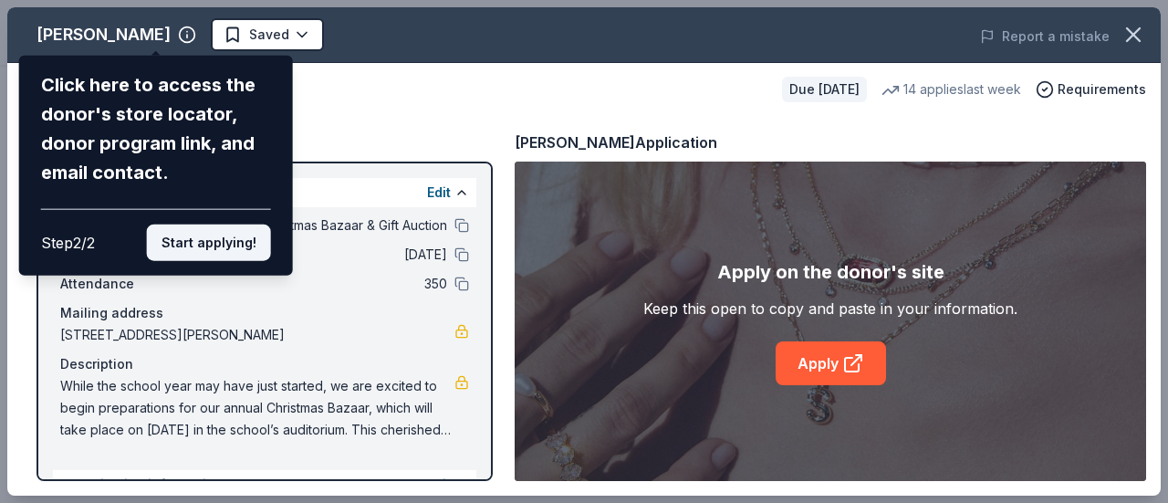
click at [187, 244] on button "Start applying!" at bounding box center [209, 242] width 124 height 36
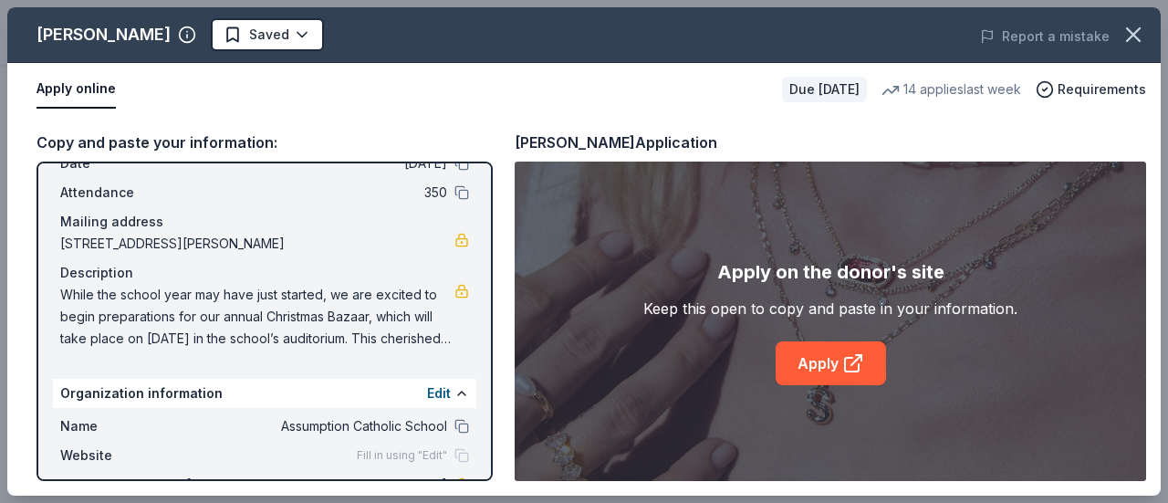
scroll to position [181, 0]
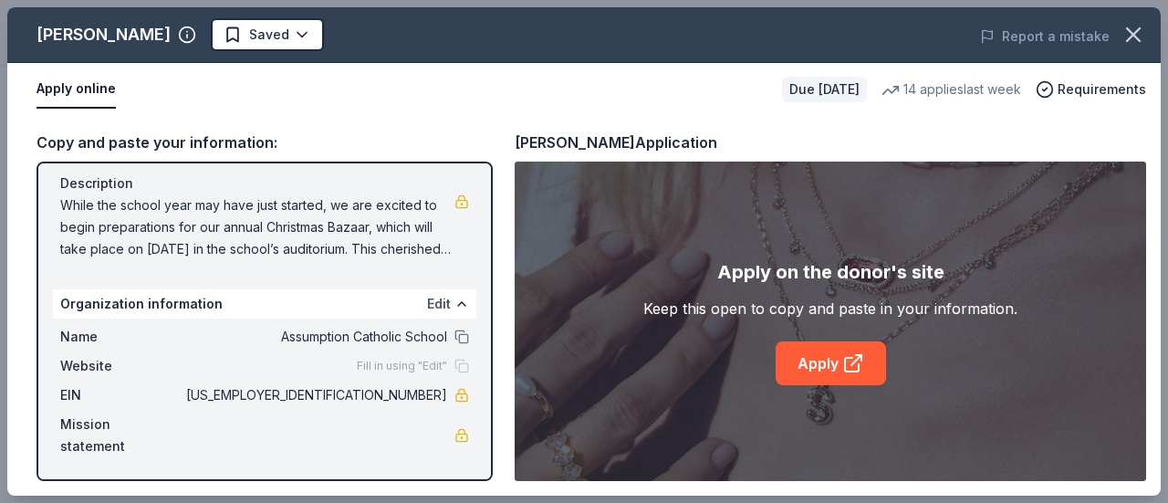
click at [431, 307] on button "Edit" at bounding box center [439, 304] width 24 height 22
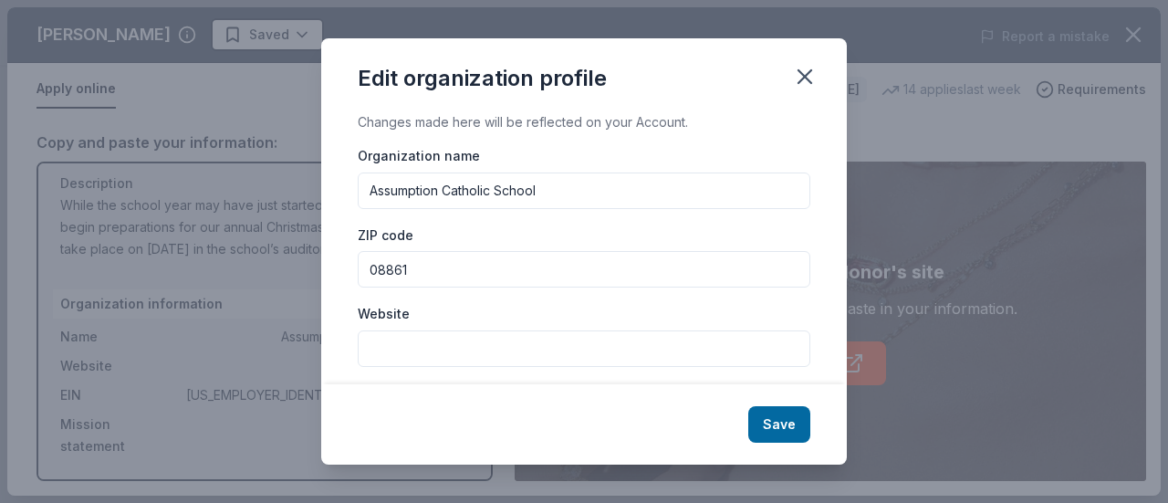
click at [429, 349] on input "Website" at bounding box center [584, 348] width 453 height 36
paste input "While the school year may have just started, we are excited to begin preparatio…"
type input "While the school year may have just started, we are excited to begin preparatio…"
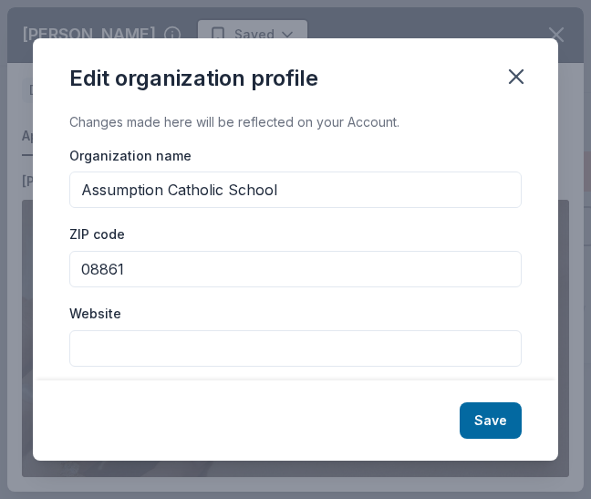
drag, startPoint x: 363, startPoint y: 446, endPoint x: 363, endPoint y: 415, distance: 31.0
click at [363, 426] on div "Edit organization profile Changes made here will be reflected on your Account. …" at bounding box center [295, 249] width 591 height 499
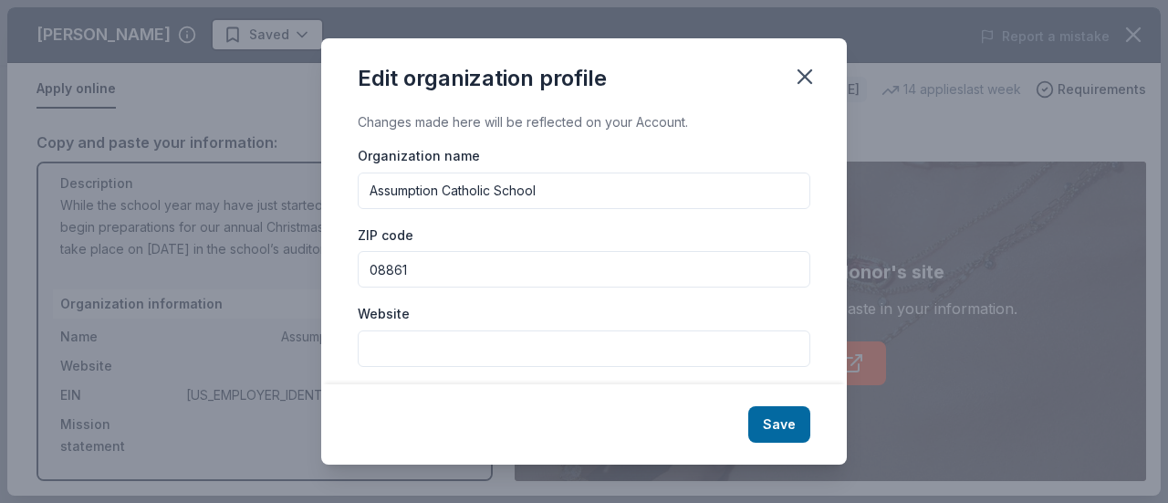
click at [432, 358] on input "Website" at bounding box center [584, 348] width 453 height 36
paste input "https://assumptioncatholicschool.net/"
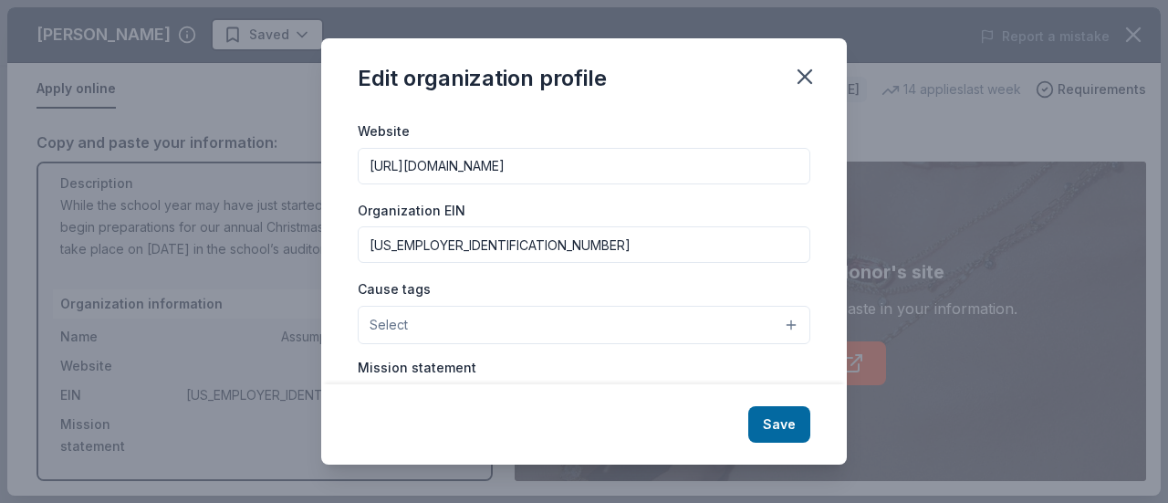
scroll to position [274, 0]
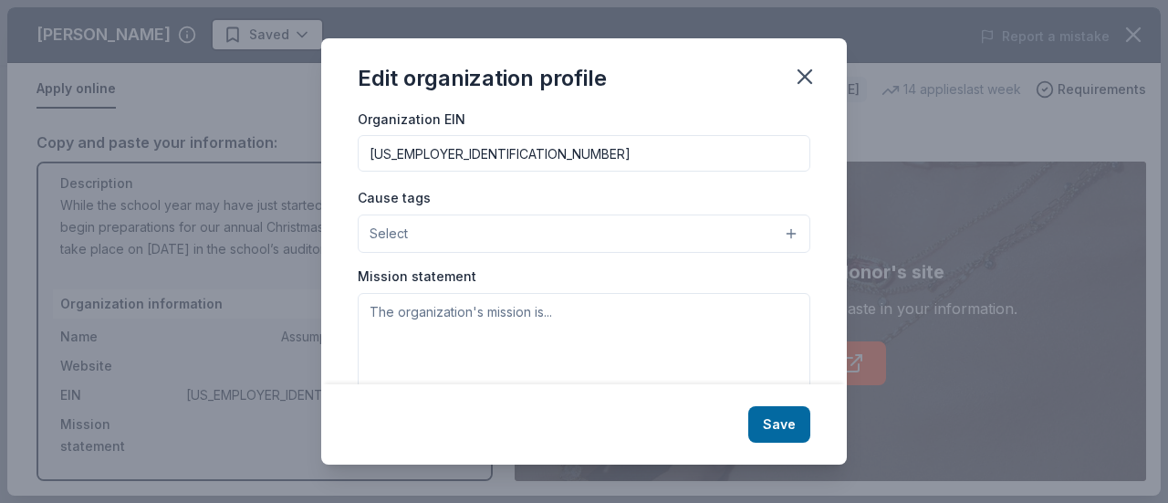
type input "https://assumptioncatholicschool.net"
click at [541, 238] on button "Select" at bounding box center [584, 233] width 453 height 38
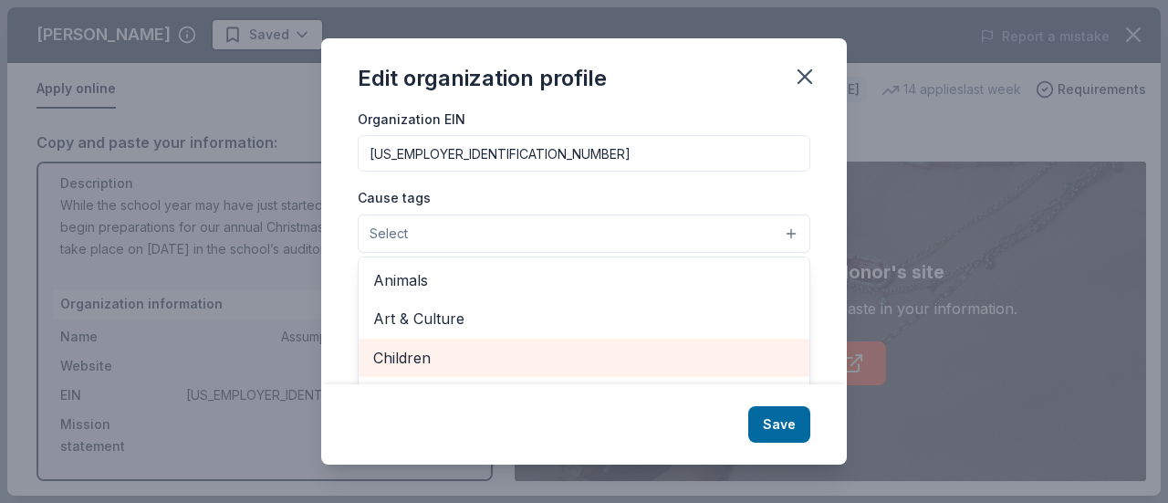
click at [502, 368] on div "Children" at bounding box center [584, 357] width 451 height 38
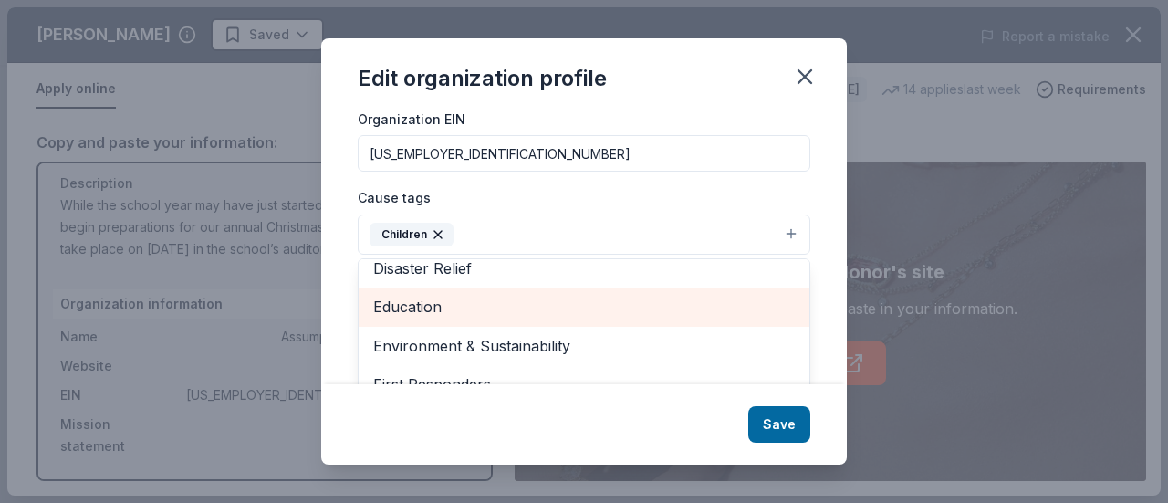
click at [504, 300] on span "Education" at bounding box center [584, 307] width 422 height 24
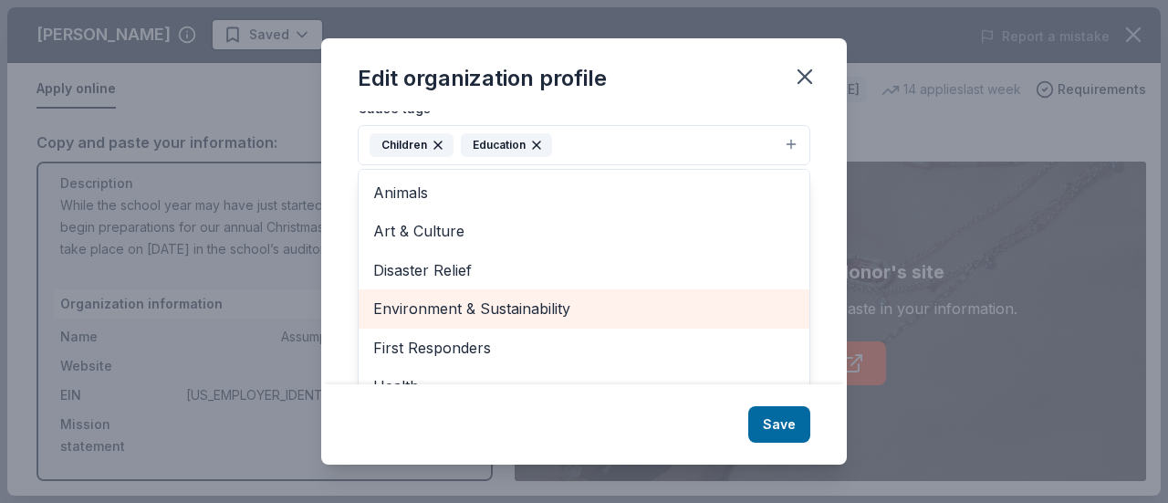
scroll to position [272, 0]
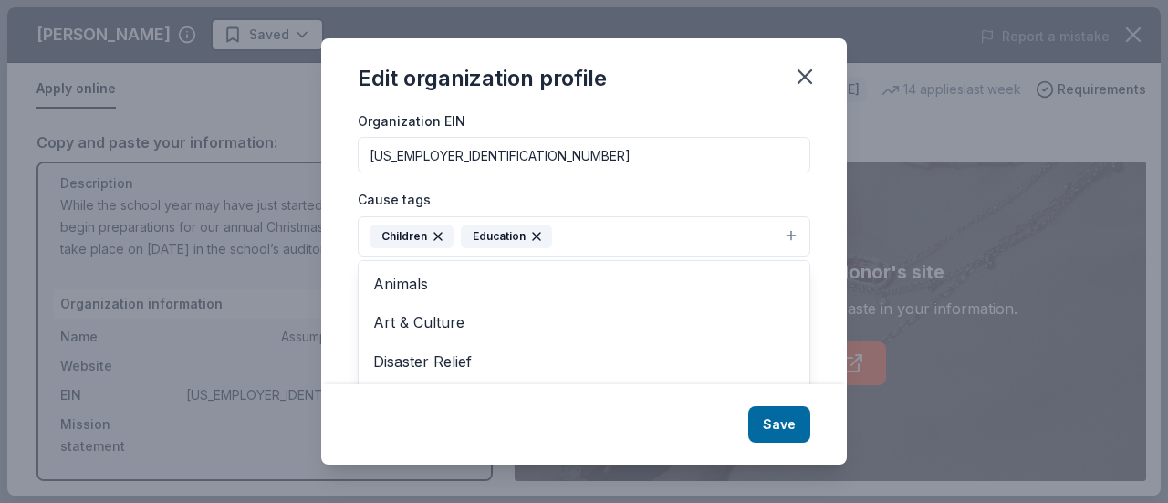
click at [796, 191] on div "Changes made here will be reflected on your Account. Organization name Assumpti…" at bounding box center [584, 247] width 526 height 273
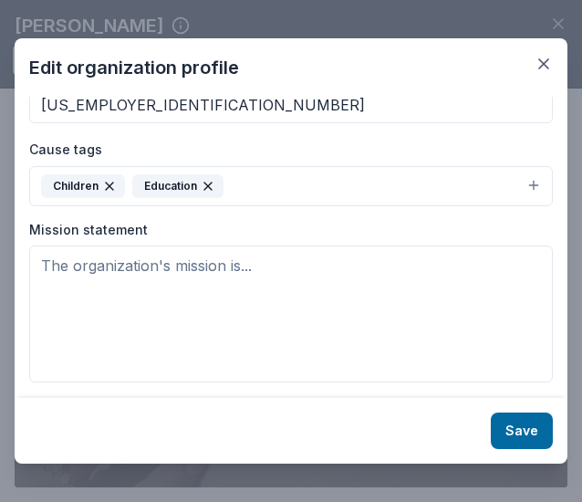
scroll to position [302, 0]
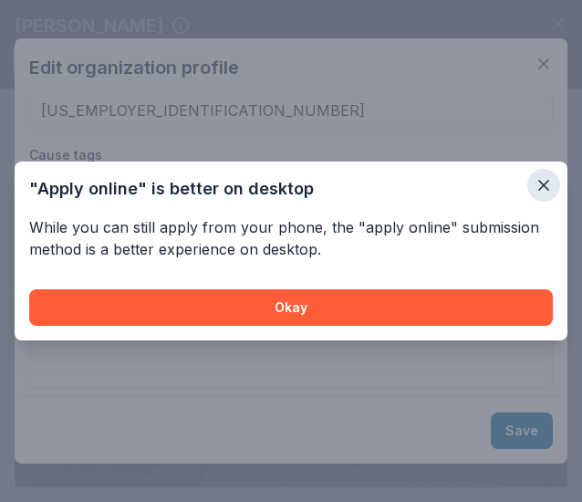
click at [552, 185] on icon "button" at bounding box center [544, 185] width 18 height 18
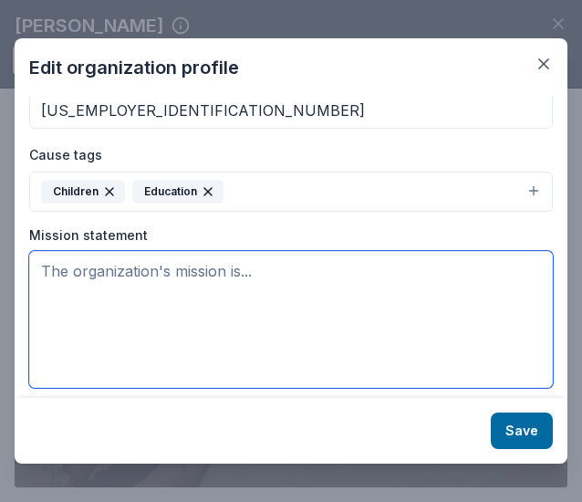
click at [258, 266] on textarea at bounding box center [291, 319] width 524 height 137
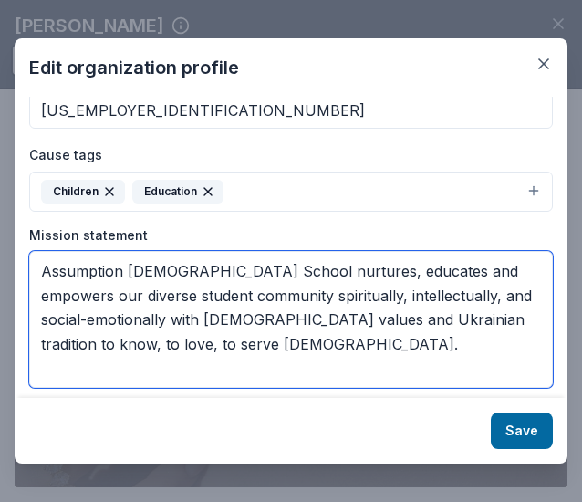
click at [78, 340] on textarea "Assumption Catholic School nurtures, educates and empowers our diverse student …" at bounding box center [291, 319] width 524 height 137
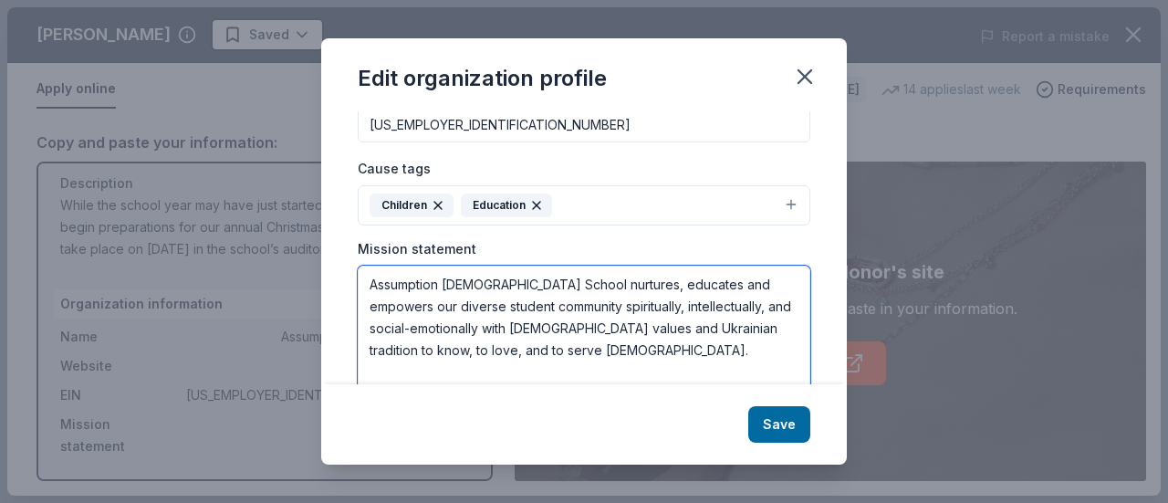
scroll to position [335, 0]
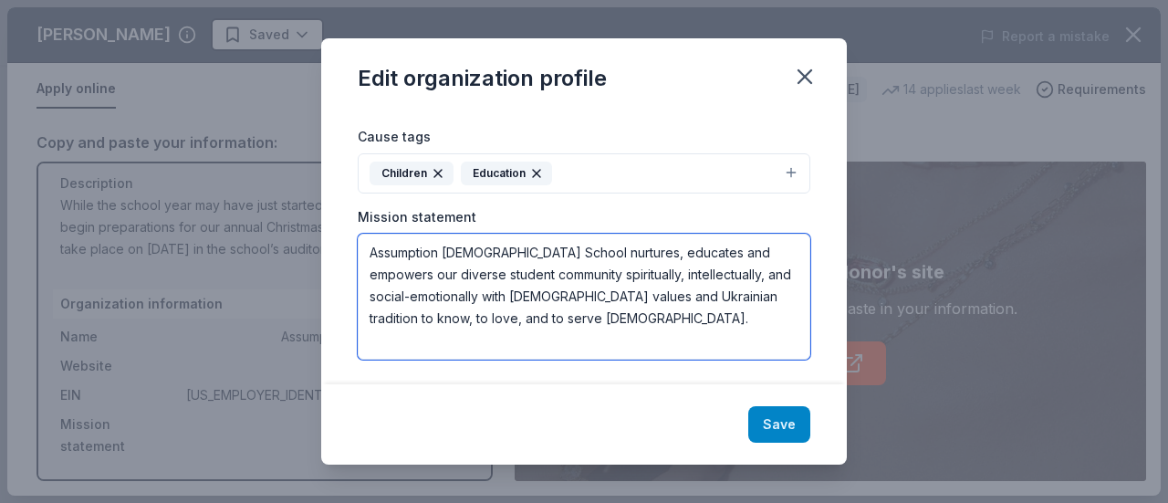
type textarea "Assumption [DEMOGRAPHIC_DATA] School nurtures, educates and empowers our divers…"
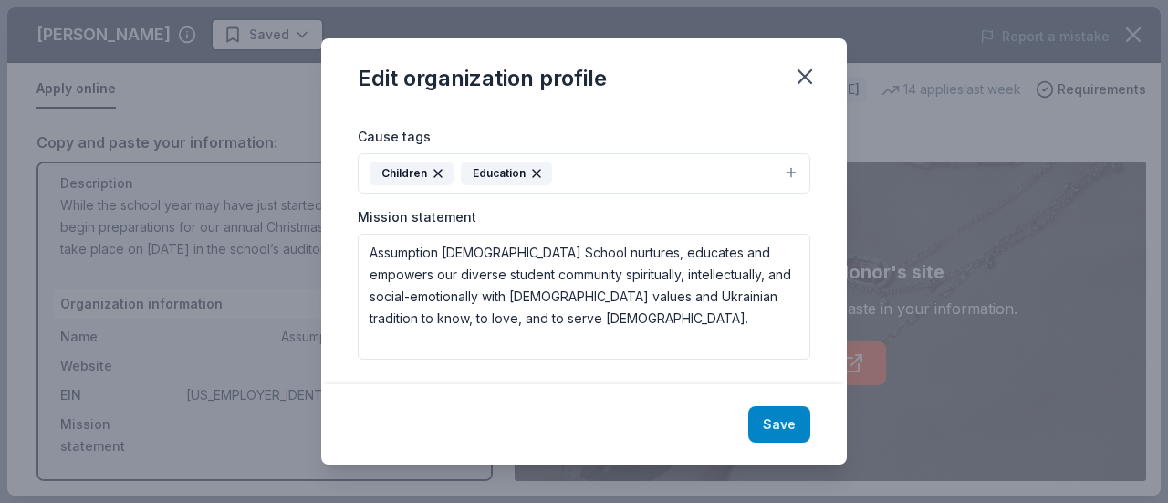
click at [777, 423] on button "Save" at bounding box center [779, 424] width 62 height 36
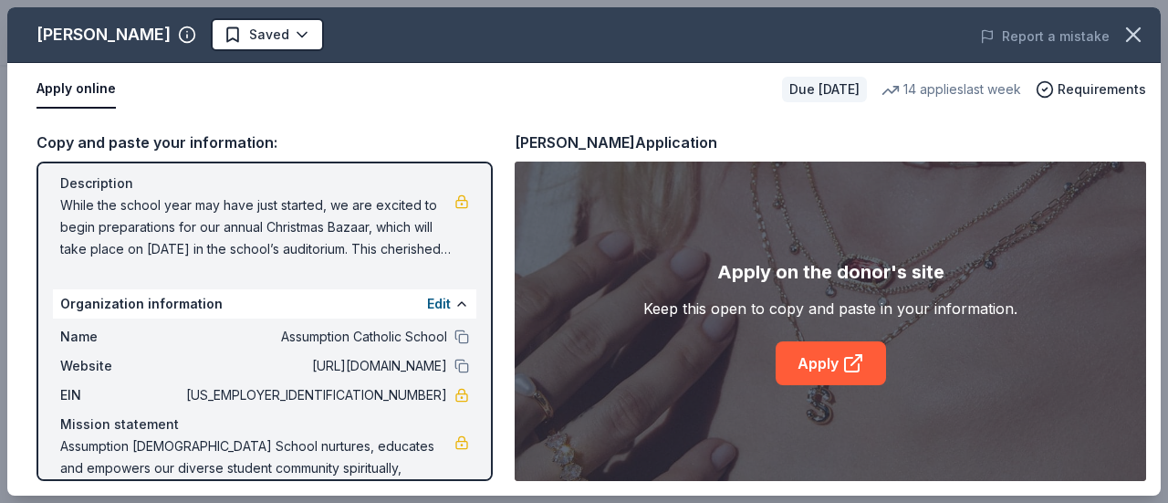
scroll to position [224, 0]
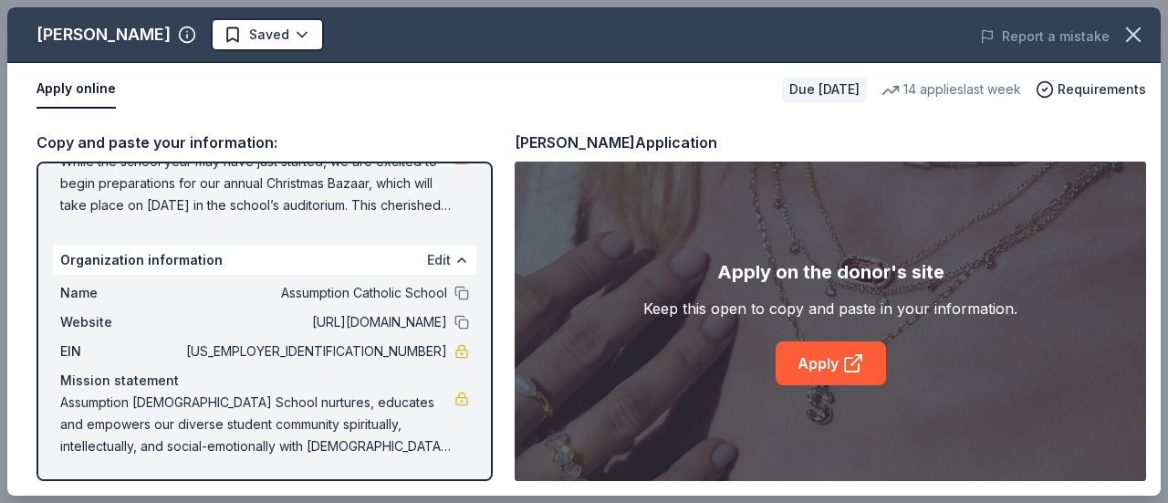
click at [427, 261] on button "Edit" at bounding box center [439, 260] width 24 height 22
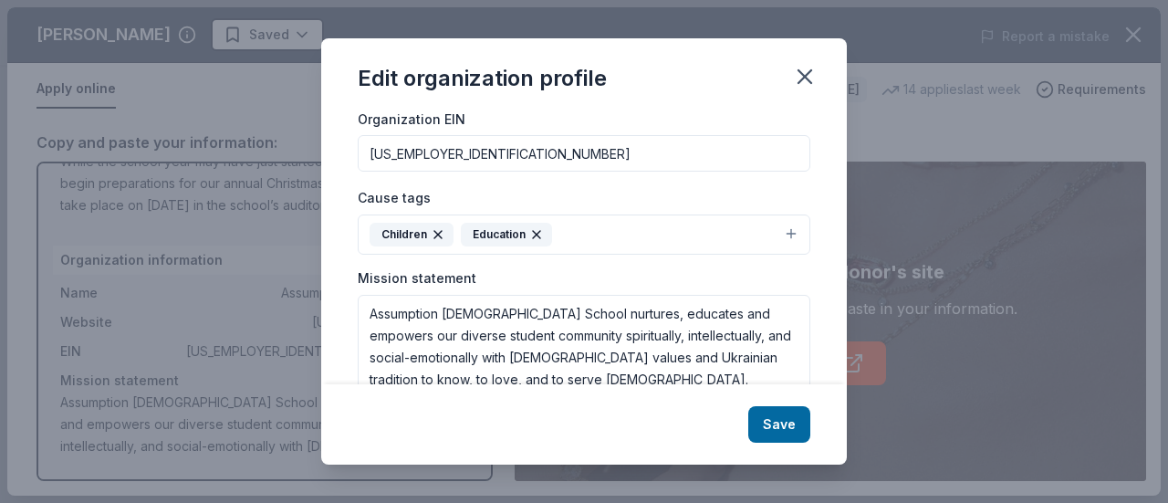
scroll to position [335, 0]
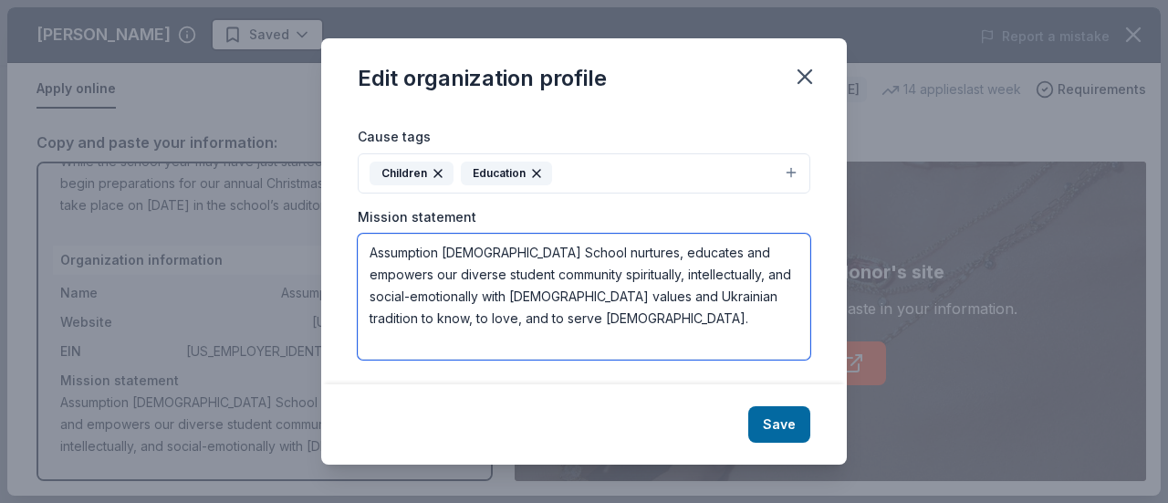
drag, startPoint x: 371, startPoint y: 249, endPoint x: 520, endPoint y: 321, distance: 165.3
click at [520, 321] on textarea "Assumption [DEMOGRAPHIC_DATA] School nurtures, educates and empowers our divers…" at bounding box center [584, 297] width 453 height 126
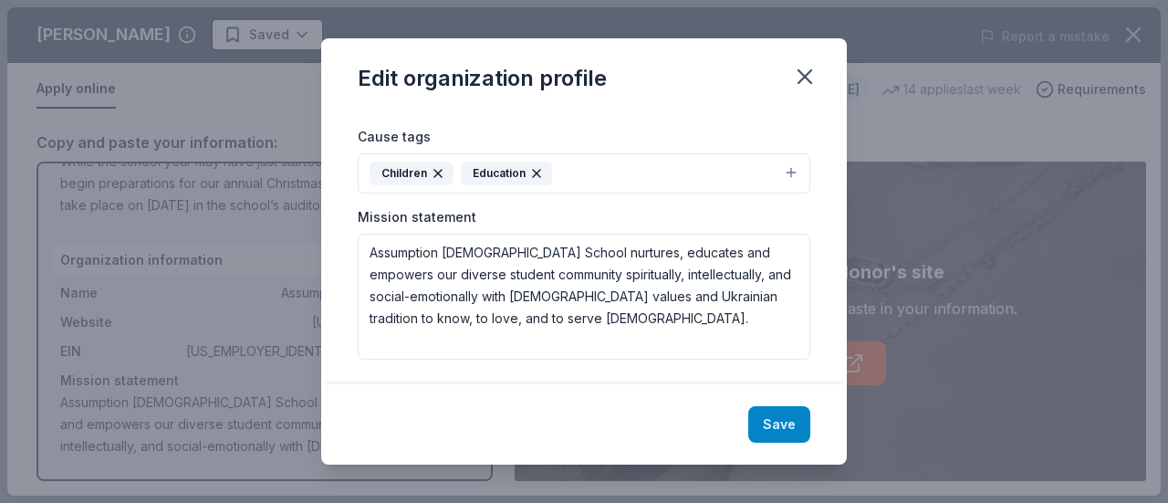
click at [785, 415] on button "Save" at bounding box center [779, 424] width 62 height 36
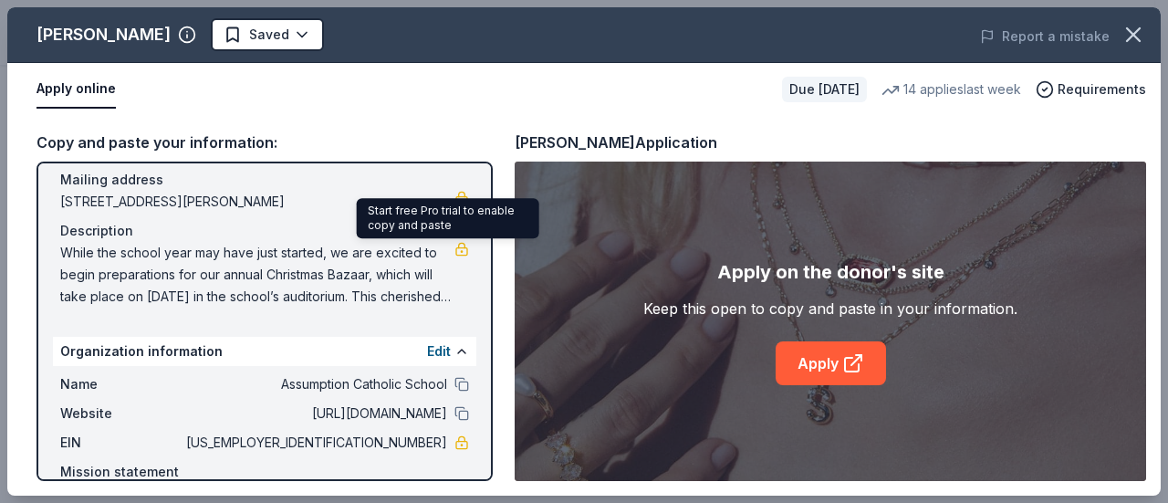
scroll to position [0, 0]
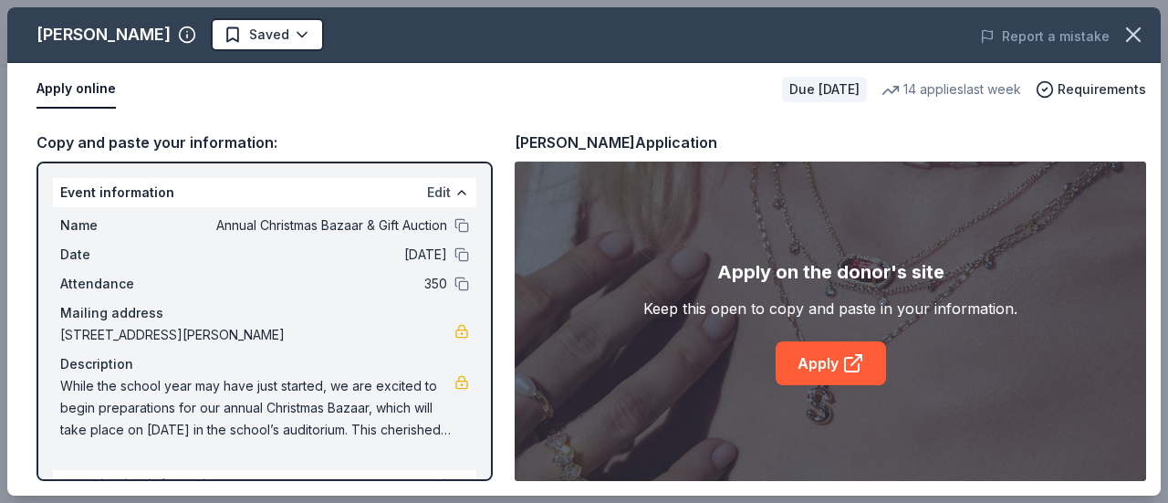
click at [427, 195] on button "Edit" at bounding box center [439, 193] width 24 height 22
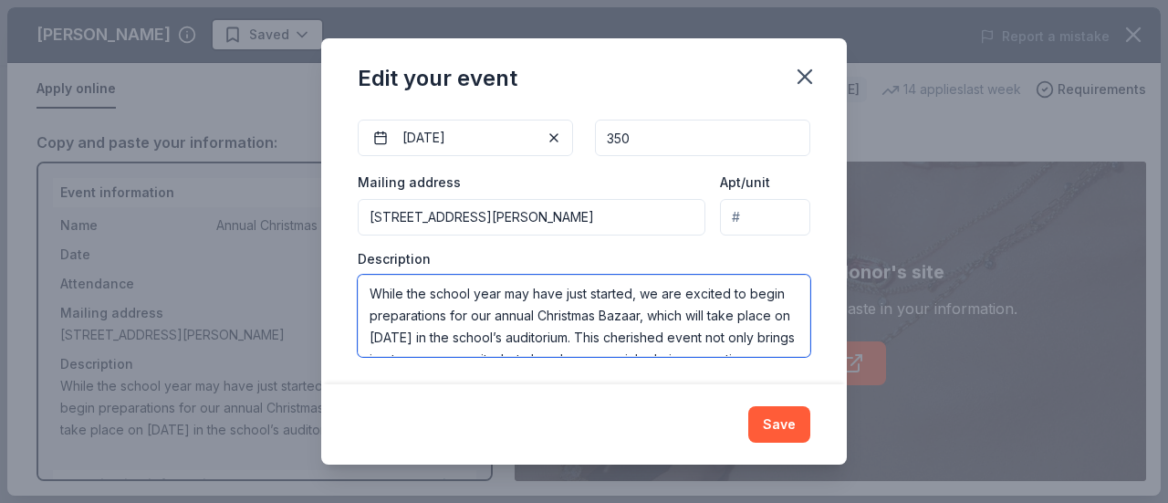
scroll to position [153, 0]
drag, startPoint x: 367, startPoint y: 284, endPoint x: 765, endPoint y: 370, distance: 406.9
click at [765, 370] on div "Changes made here will update the Event too. Update donors you've applied to Le…" at bounding box center [584, 247] width 526 height 273
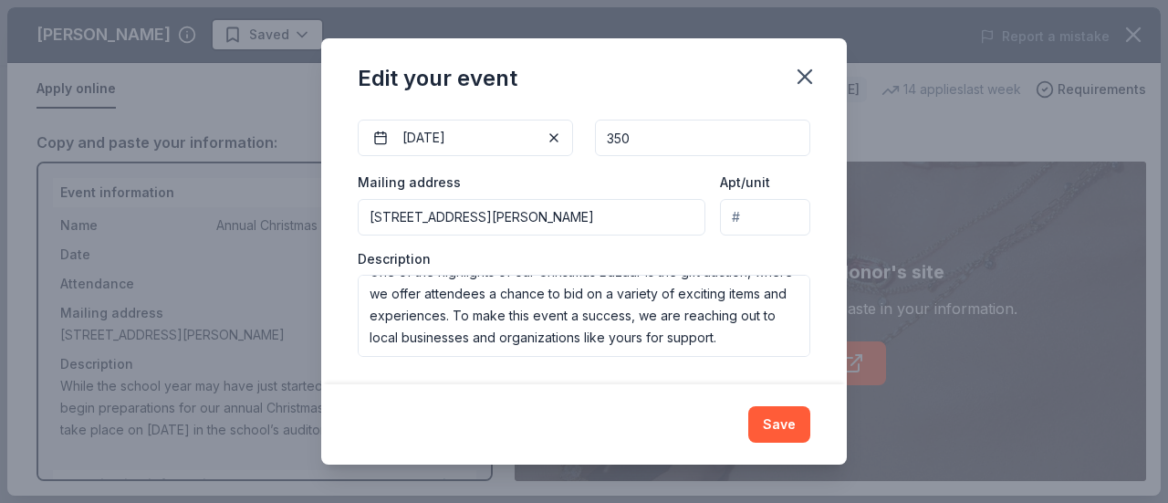
click at [743, 378] on div "Changes made here will update the Event too. Update donors you've applied to Le…" at bounding box center [584, 247] width 526 height 273
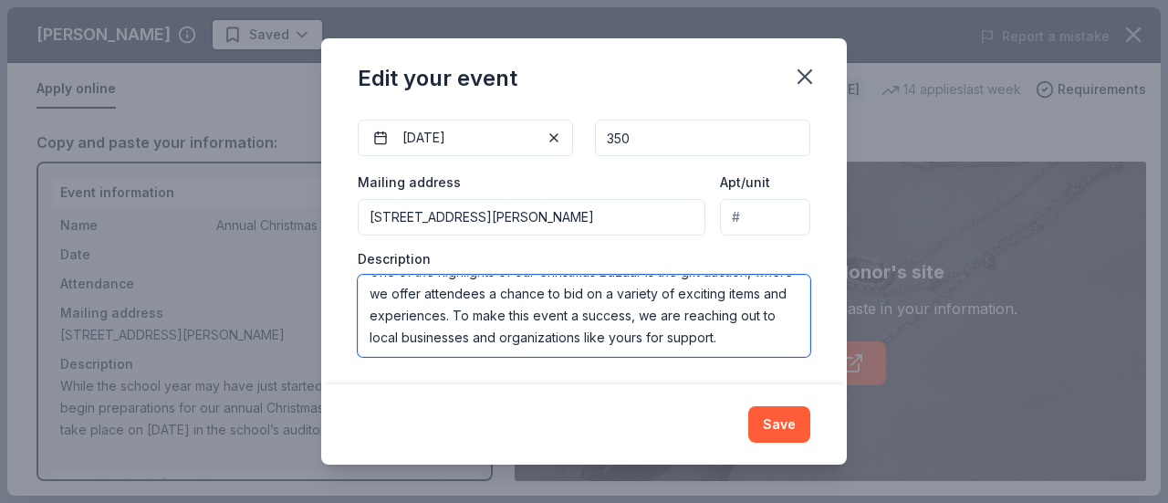
scroll to position [0, 0]
drag, startPoint x: 706, startPoint y: 336, endPoint x: 348, endPoint y: 229, distance: 374.1
click at [348, 229] on div "Changes made here will update the Event too. Update donors you've applied to Le…" at bounding box center [584, 247] width 526 height 273
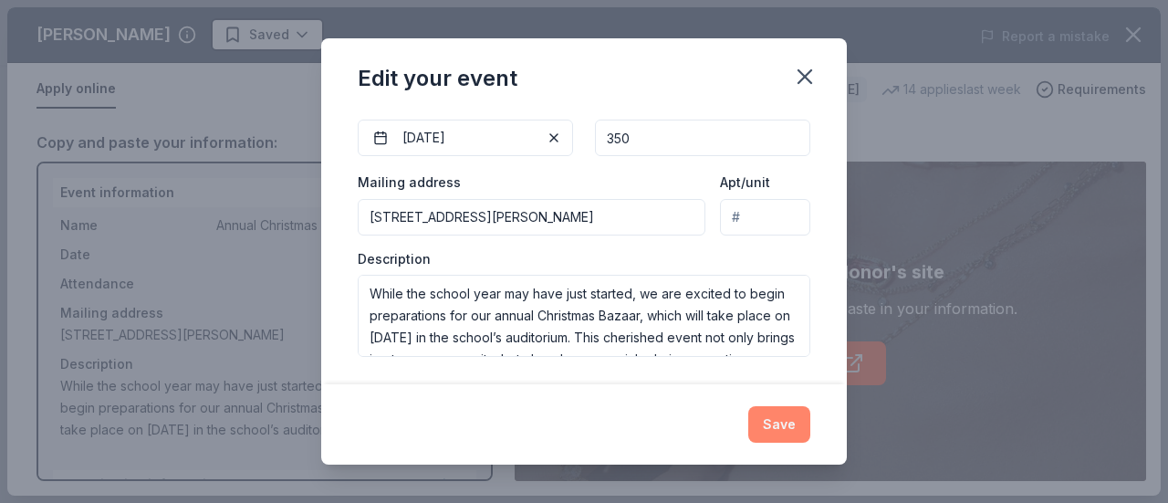
click at [790, 423] on button "Save" at bounding box center [779, 424] width 62 height 36
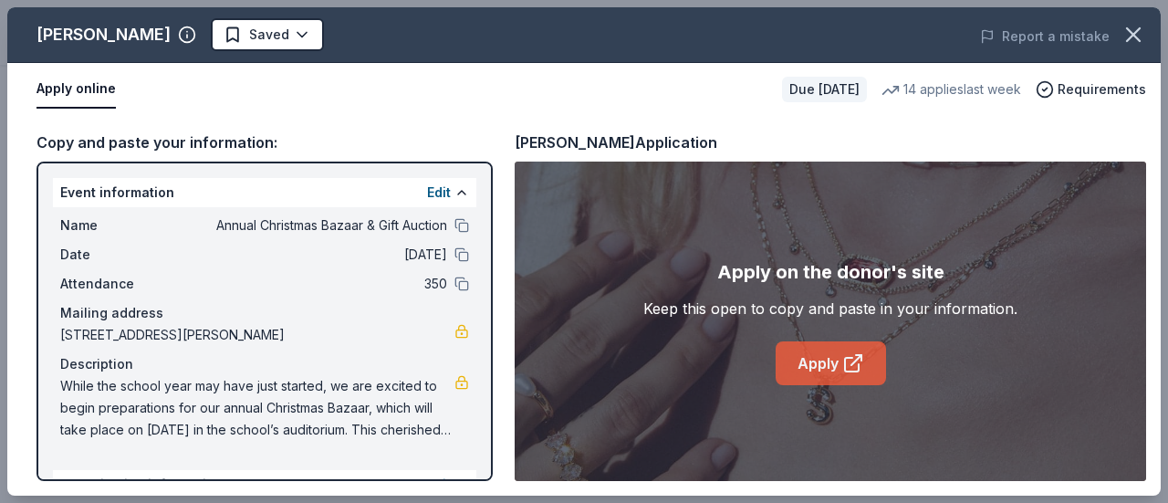
click at [802, 370] on link "Apply" at bounding box center [831, 363] width 110 height 44
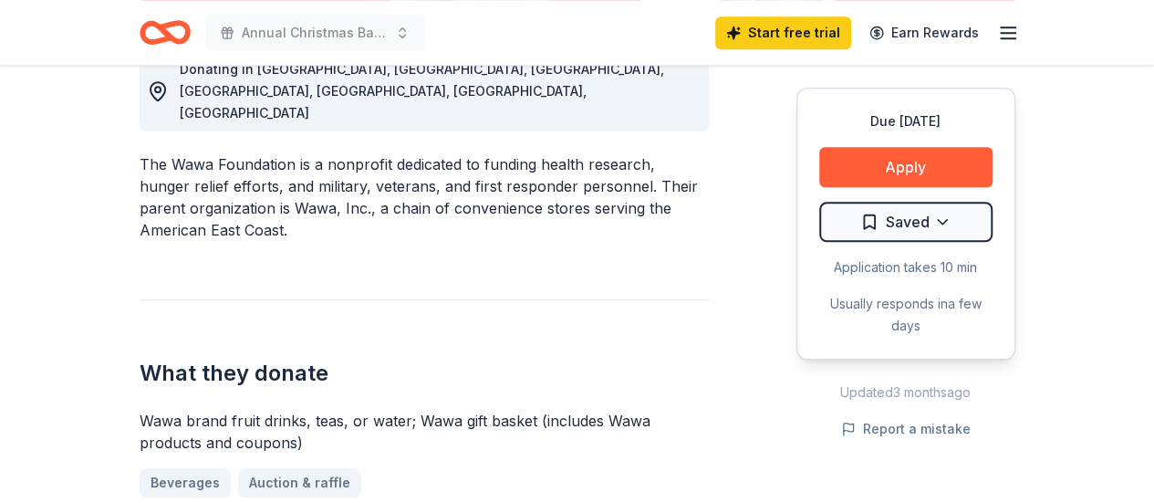
scroll to position [456, 0]
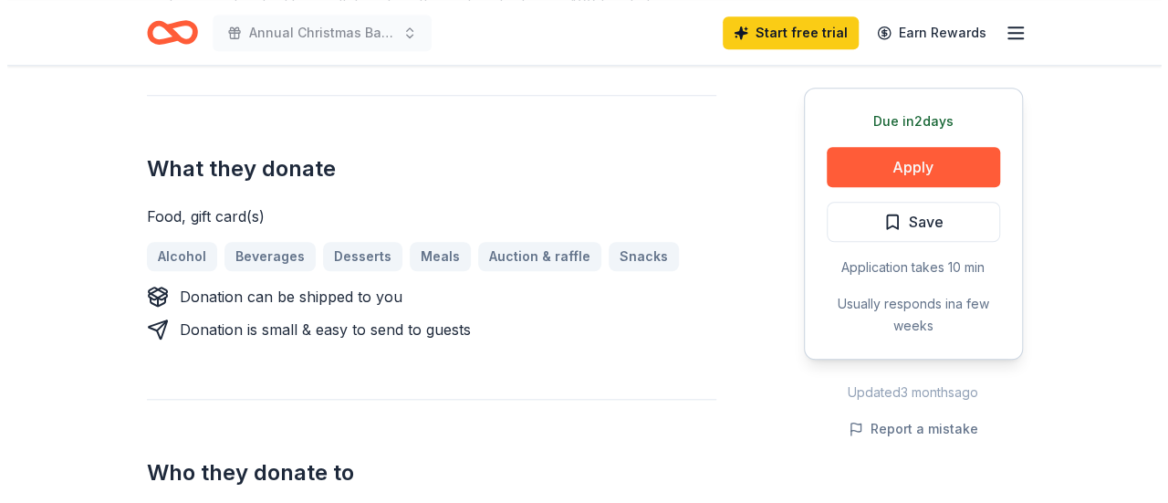
scroll to position [912, 0]
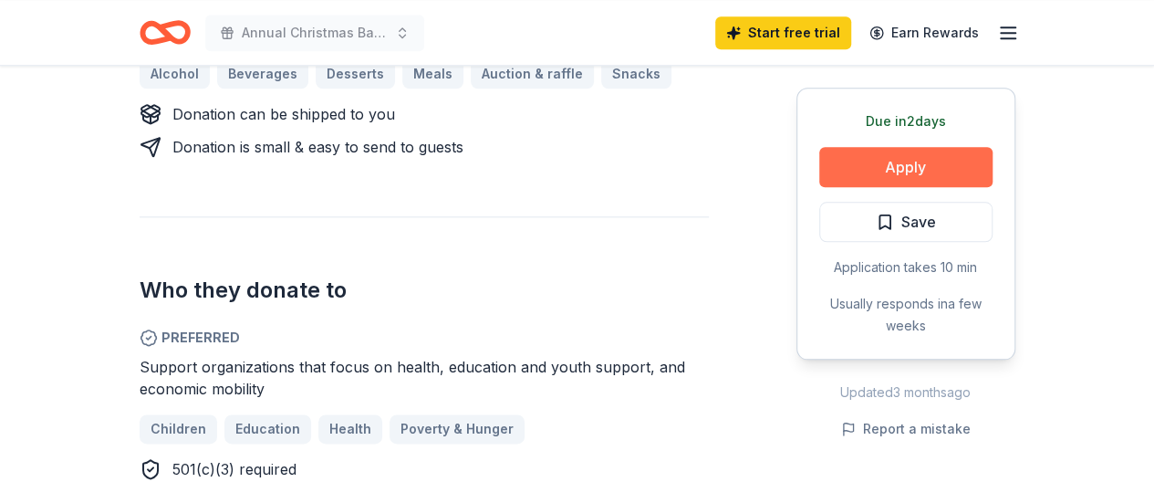
click at [922, 167] on button "Apply" at bounding box center [905, 167] width 173 height 40
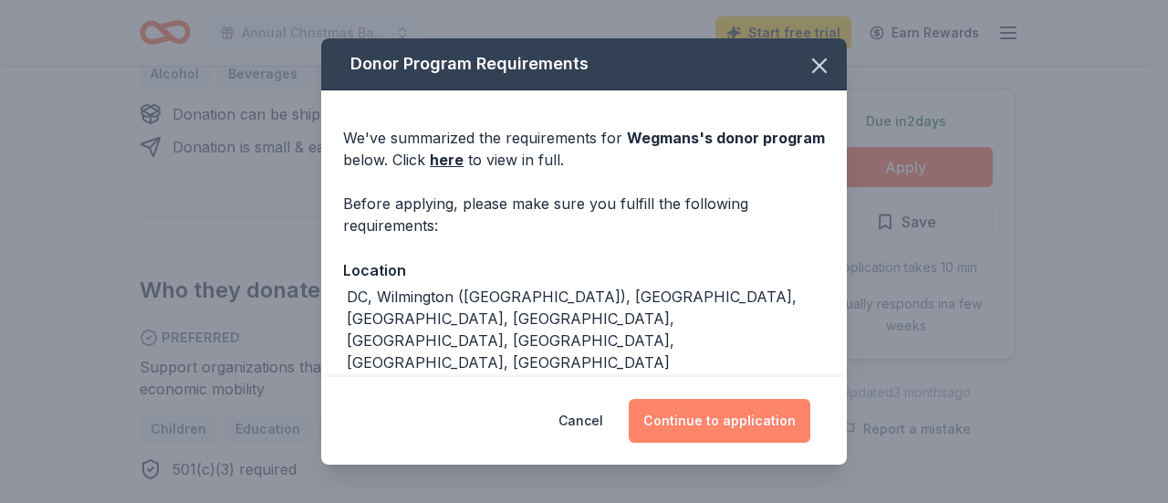
click at [718, 431] on button "Continue to application" at bounding box center [720, 421] width 182 height 44
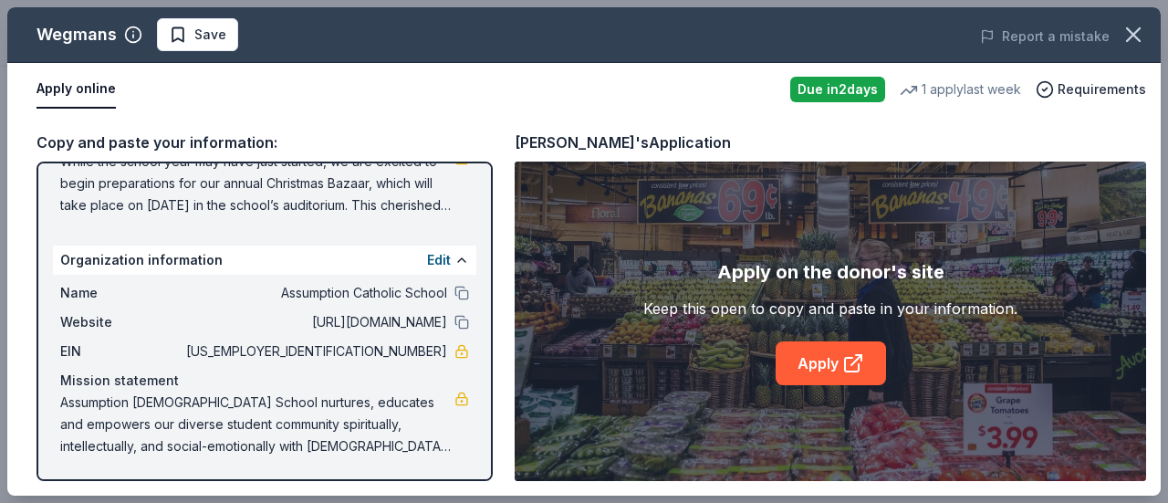
scroll to position [0, 0]
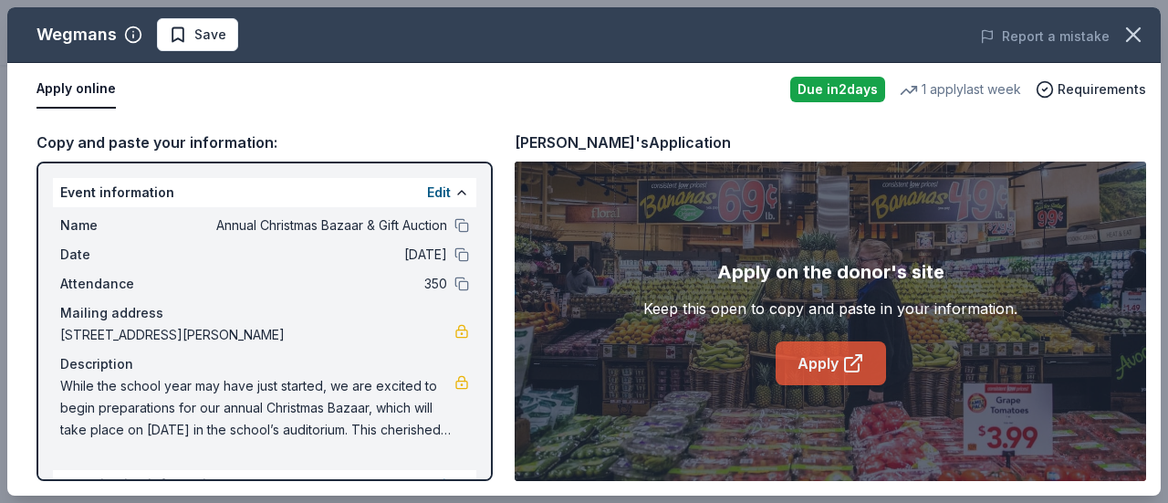
click at [823, 370] on link "Apply" at bounding box center [831, 363] width 110 height 44
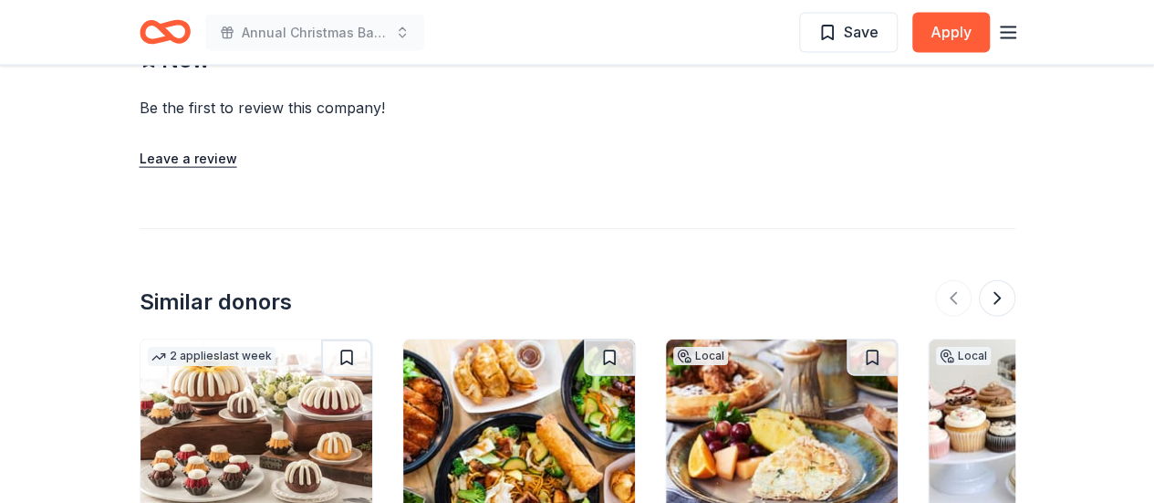
scroll to position [2098, 0]
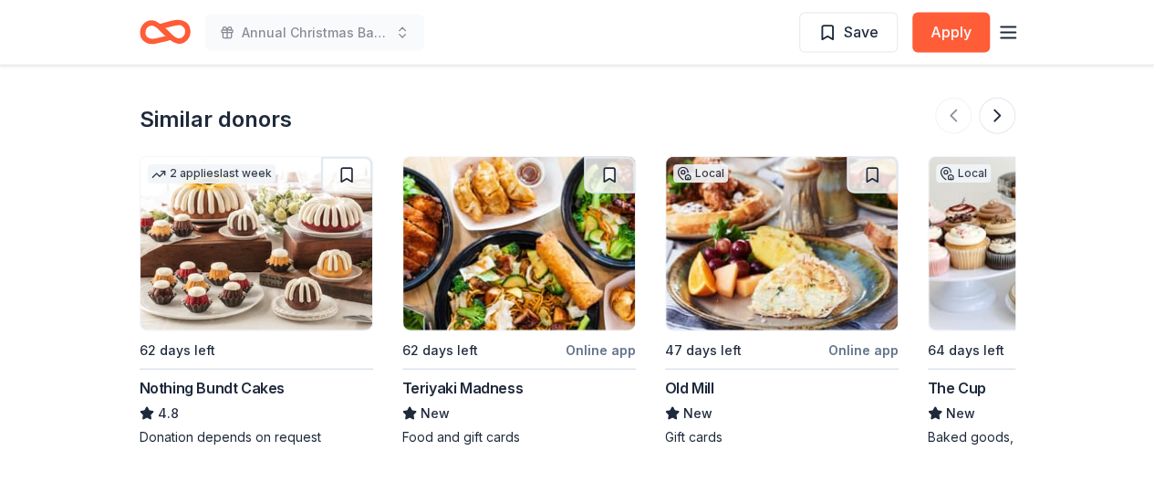
click at [229, 238] on img at bounding box center [257, 243] width 232 height 173
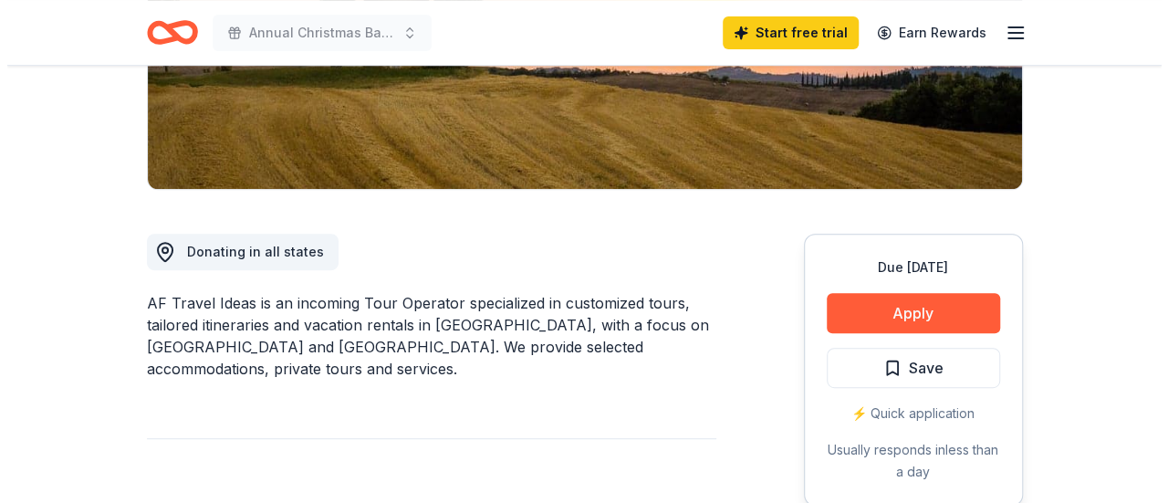
scroll to position [639, 0]
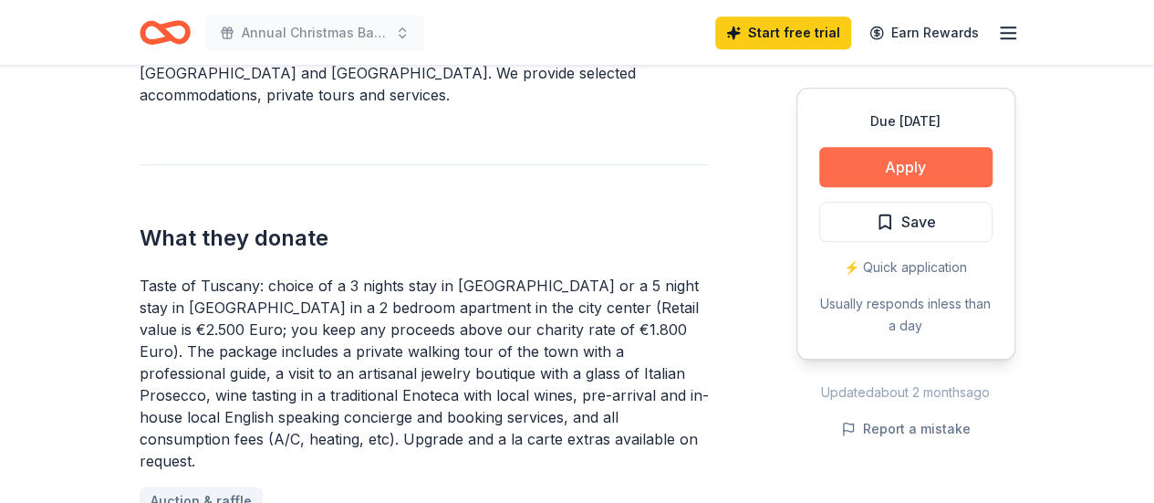
click at [880, 164] on button "Apply" at bounding box center [905, 167] width 173 height 40
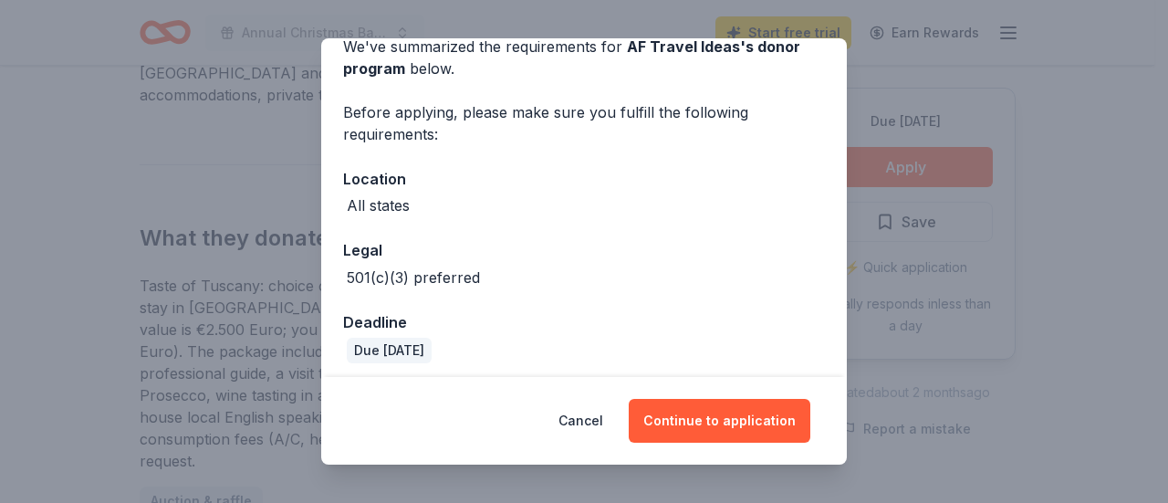
scroll to position [99, 0]
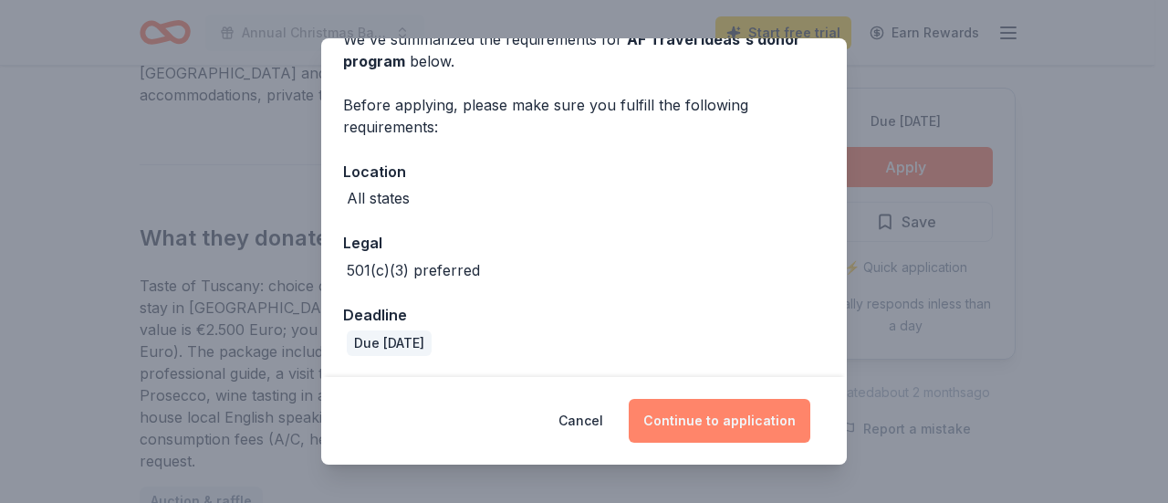
click at [729, 422] on button "Continue to application" at bounding box center [720, 421] width 182 height 44
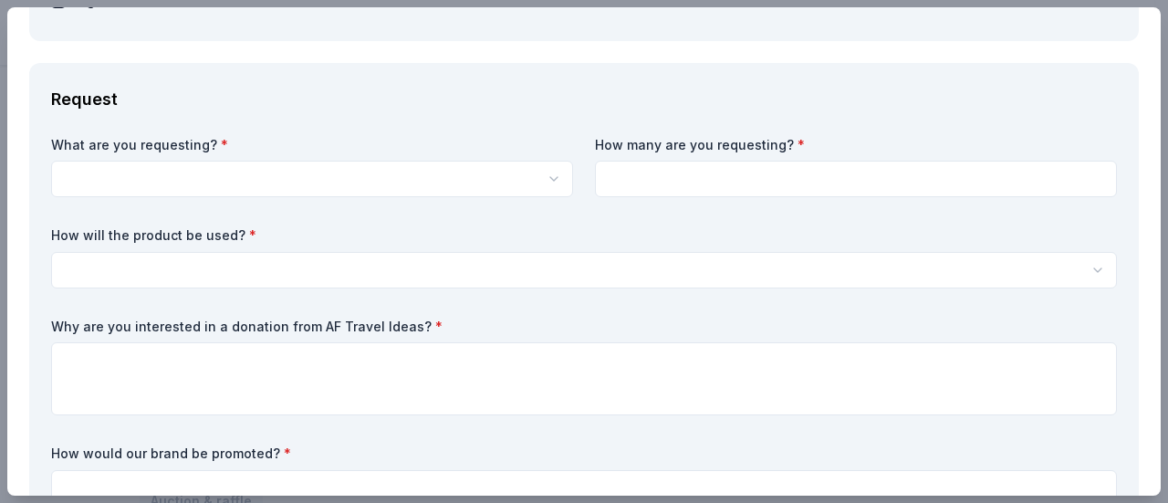
scroll to position [0, 0]
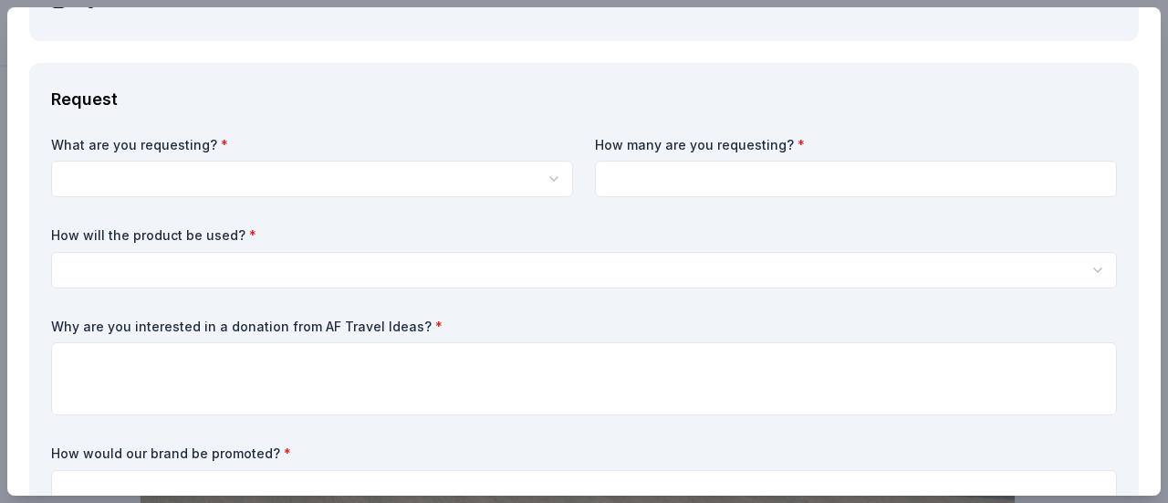
click at [423, 191] on html "Annual Christmas Bazaar & Gift Auction Start free trial Earn Rewards Due in 85 …" at bounding box center [584, 251] width 1168 height 503
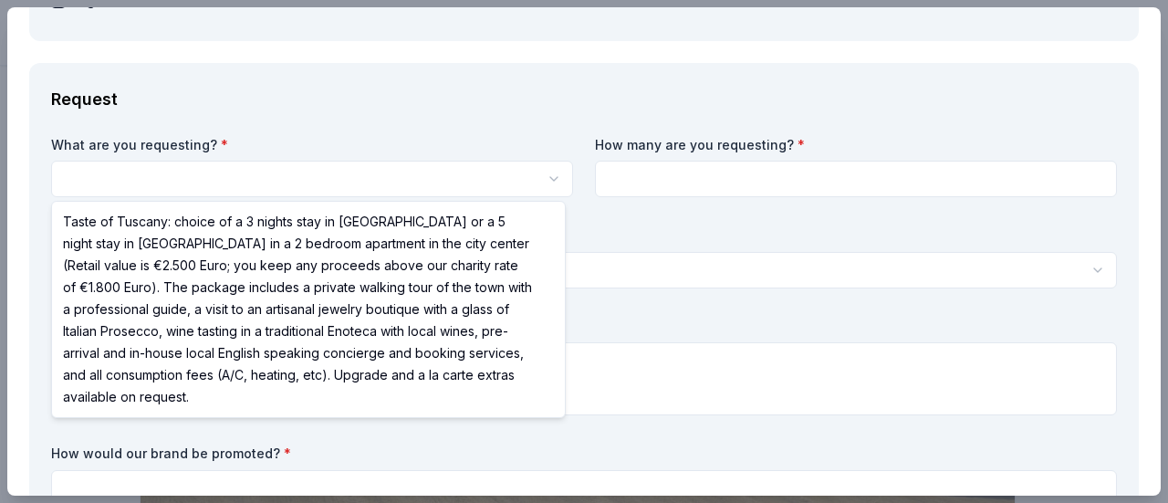
select select "Taste of Tuscany: choice of a 3 nights stay in Florence or a 5 night stay in Co…"
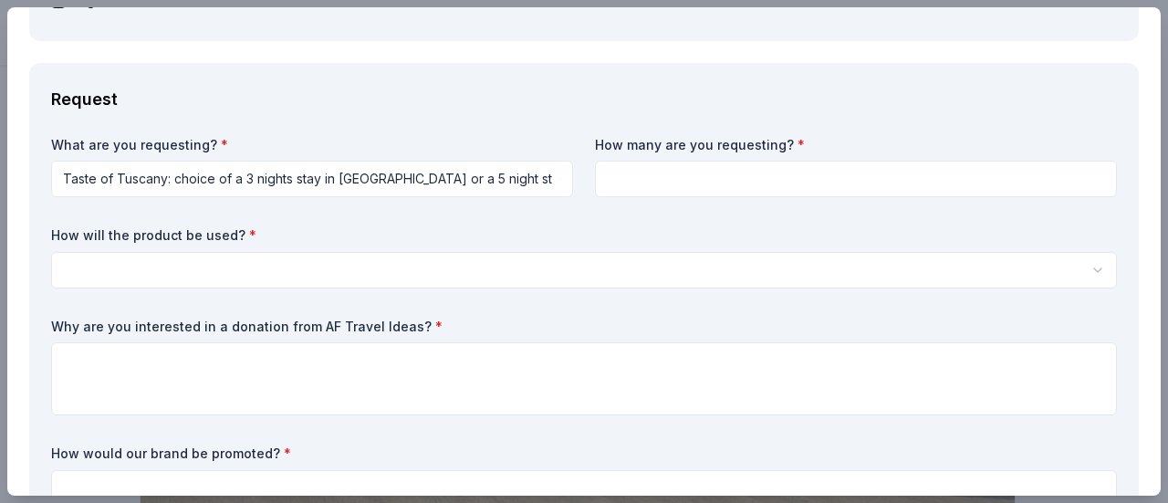
click at [642, 176] on input at bounding box center [856, 179] width 522 height 36
type input "1"
click at [302, 253] on html "Annual Christmas Bazaar & Gift Auction Save Apply Due in 85 days Share AF Trave…" at bounding box center [584, 251] width 1168 height 503
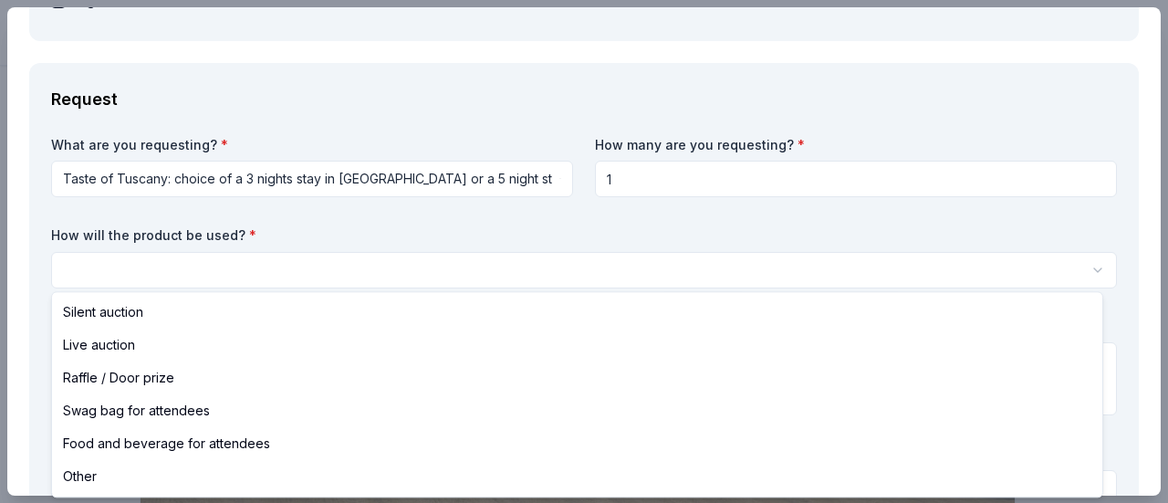
select select "raffleDoorPrize"
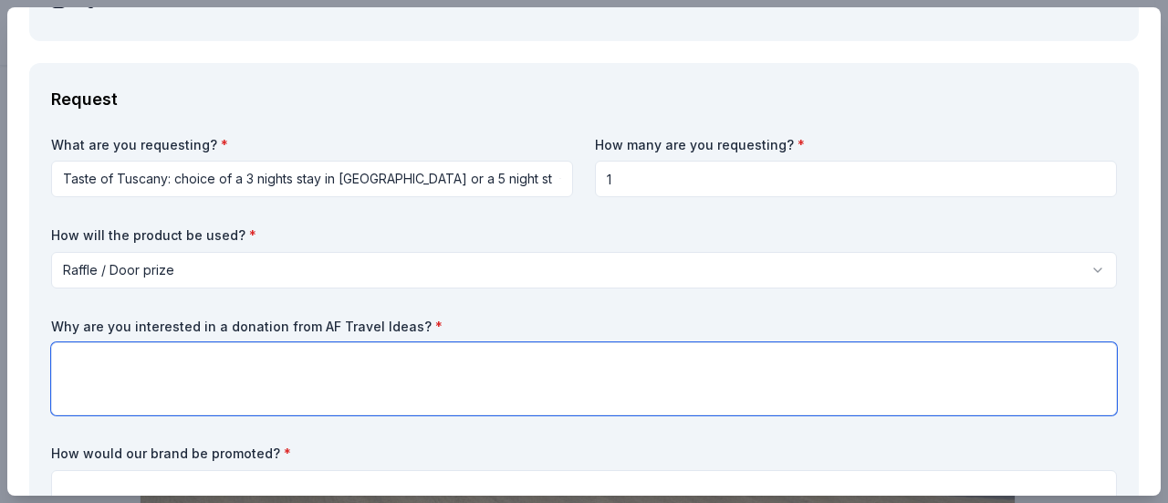
click at [381, 365] on textarea at bounding box center [584, 378] width 1066 height 73
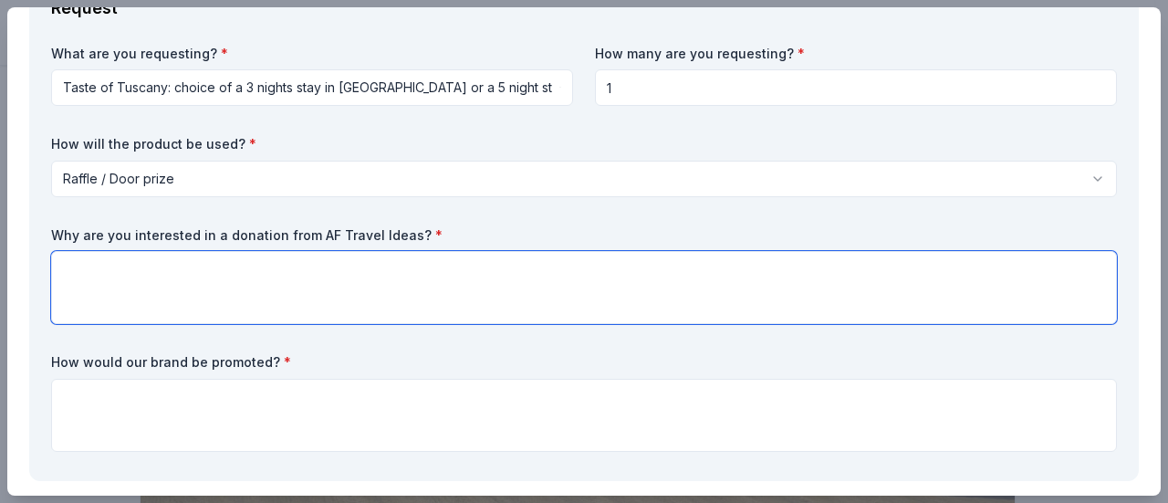
scroll to position [274, 0]
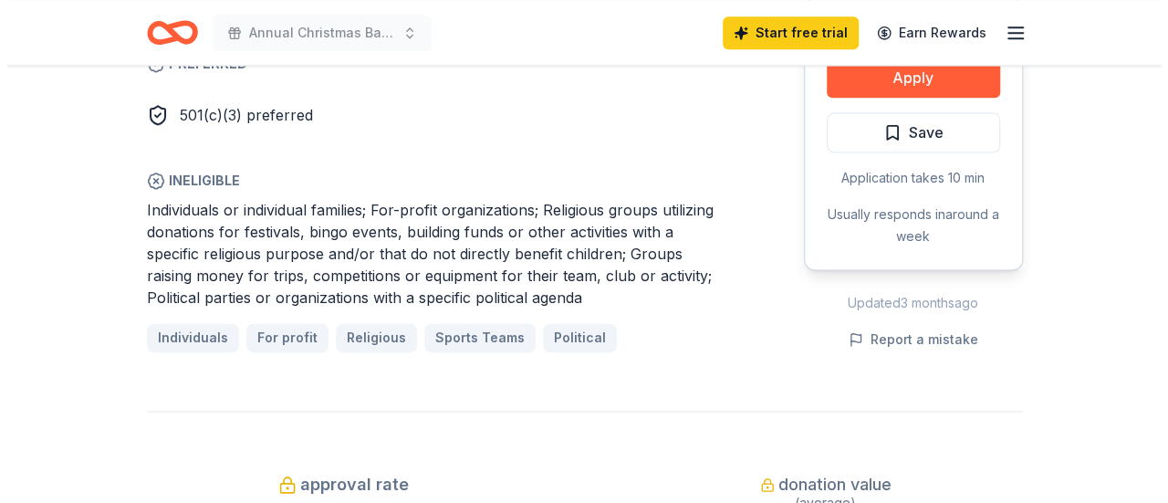
scroll to position [912, 0]
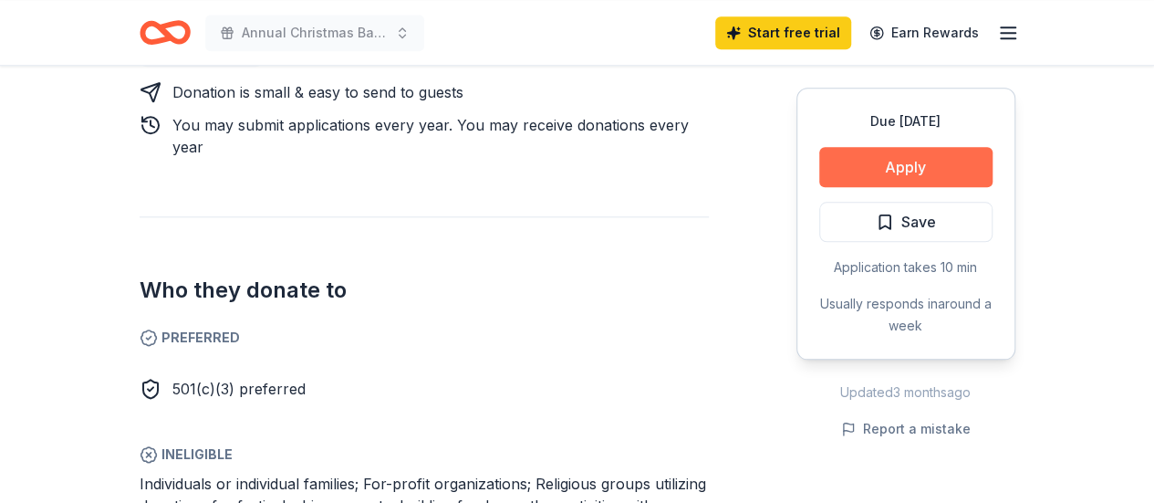
click at [888, 180] on button "Apply" at bounding box center [905, 167] width 173 height 40
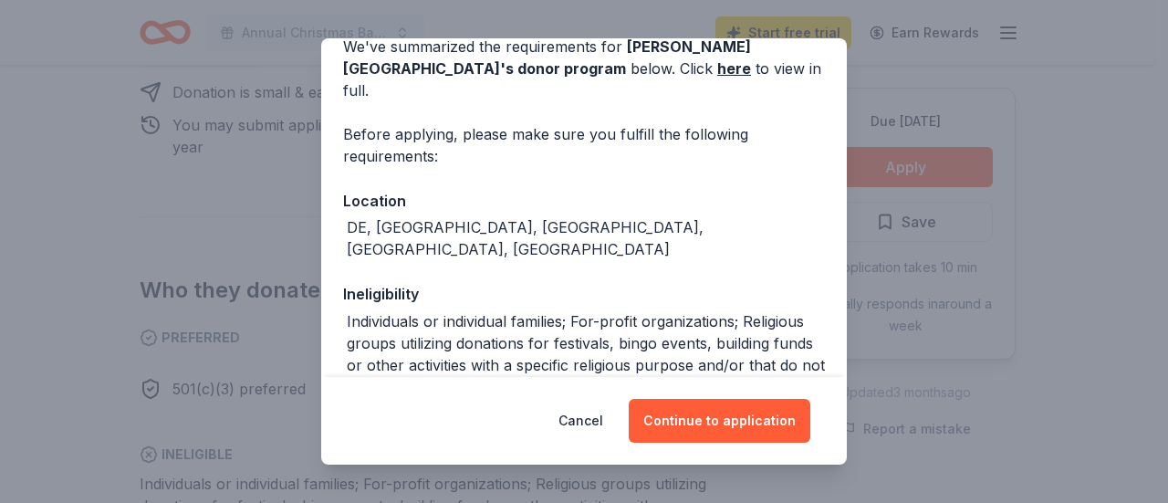
scroll to position [423, 0]
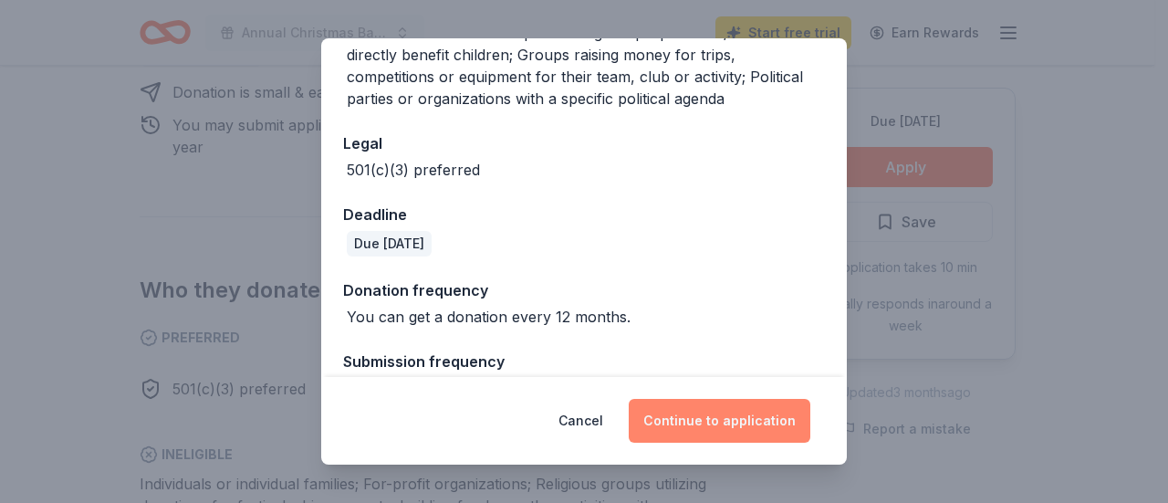
click at [703, 422] on button "Continue to application" at bounding box center [720, 421] width 182 height 44
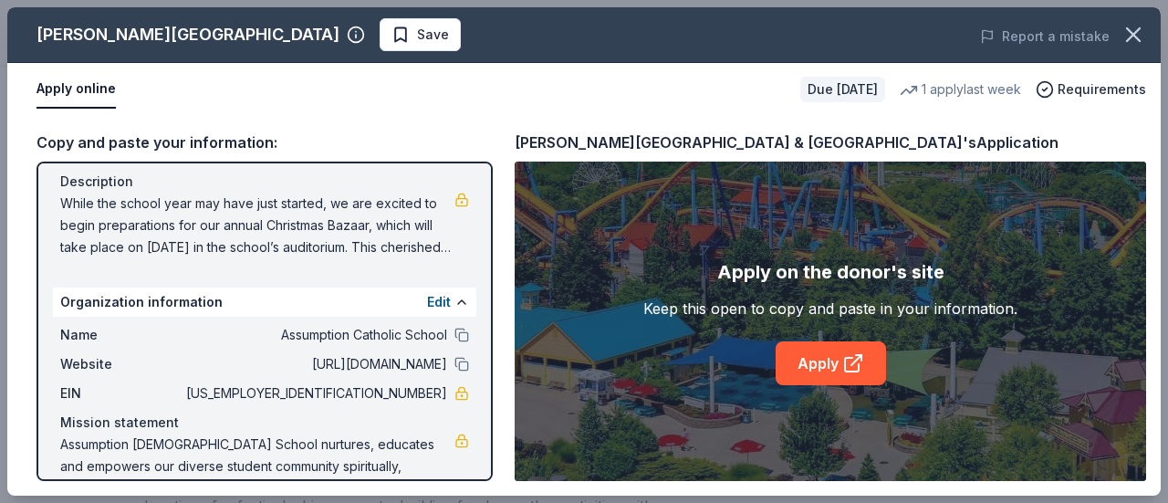
scroll to position [224, 0]
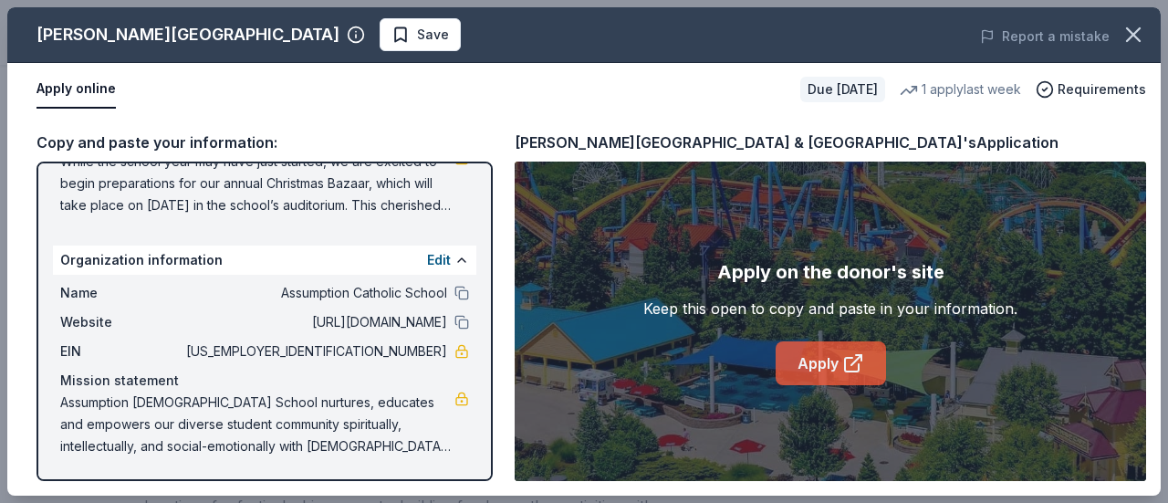
click at [794, 362] on link "Apply" at bounding box center [831, 363] width 110 height 44
click at [820, 363] on link "Apply" at bounding box center [831, 363] width 110 height 44
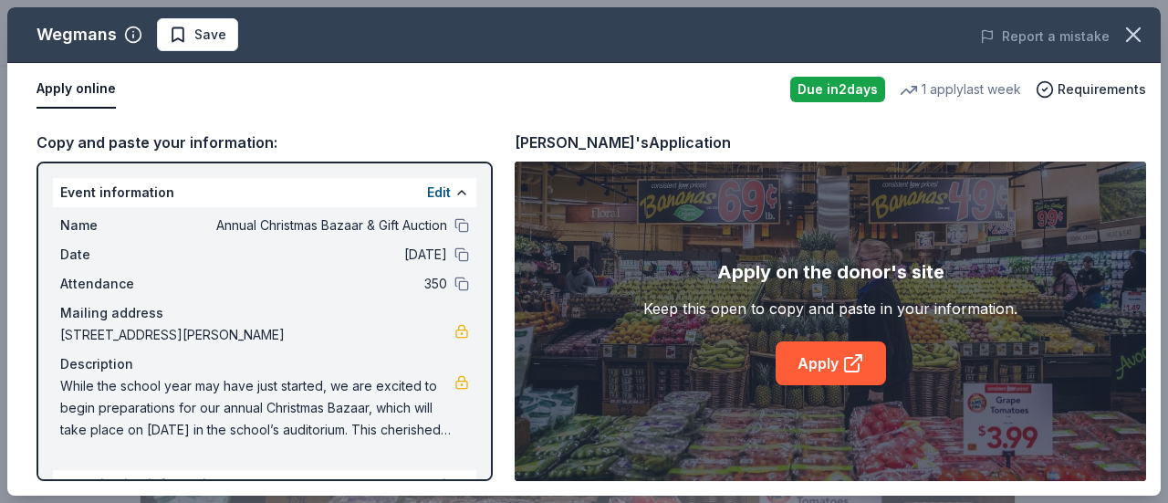
scroll to position [912, 0]
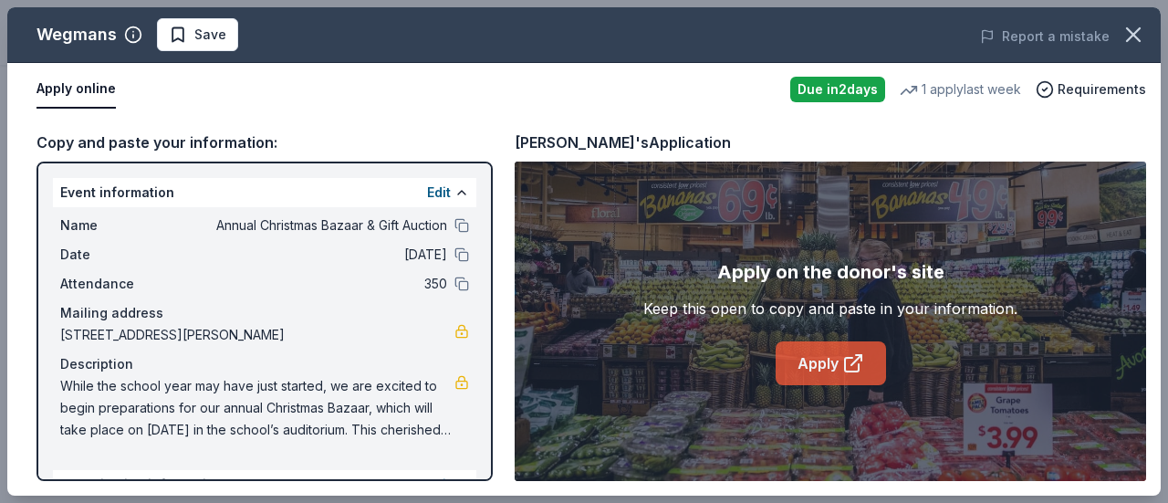
click at [819, 371] on link "Apply" at bounding box center [831, 363] width 110 height 44
